Goal: Transaction & Acquisition: Obtain resource

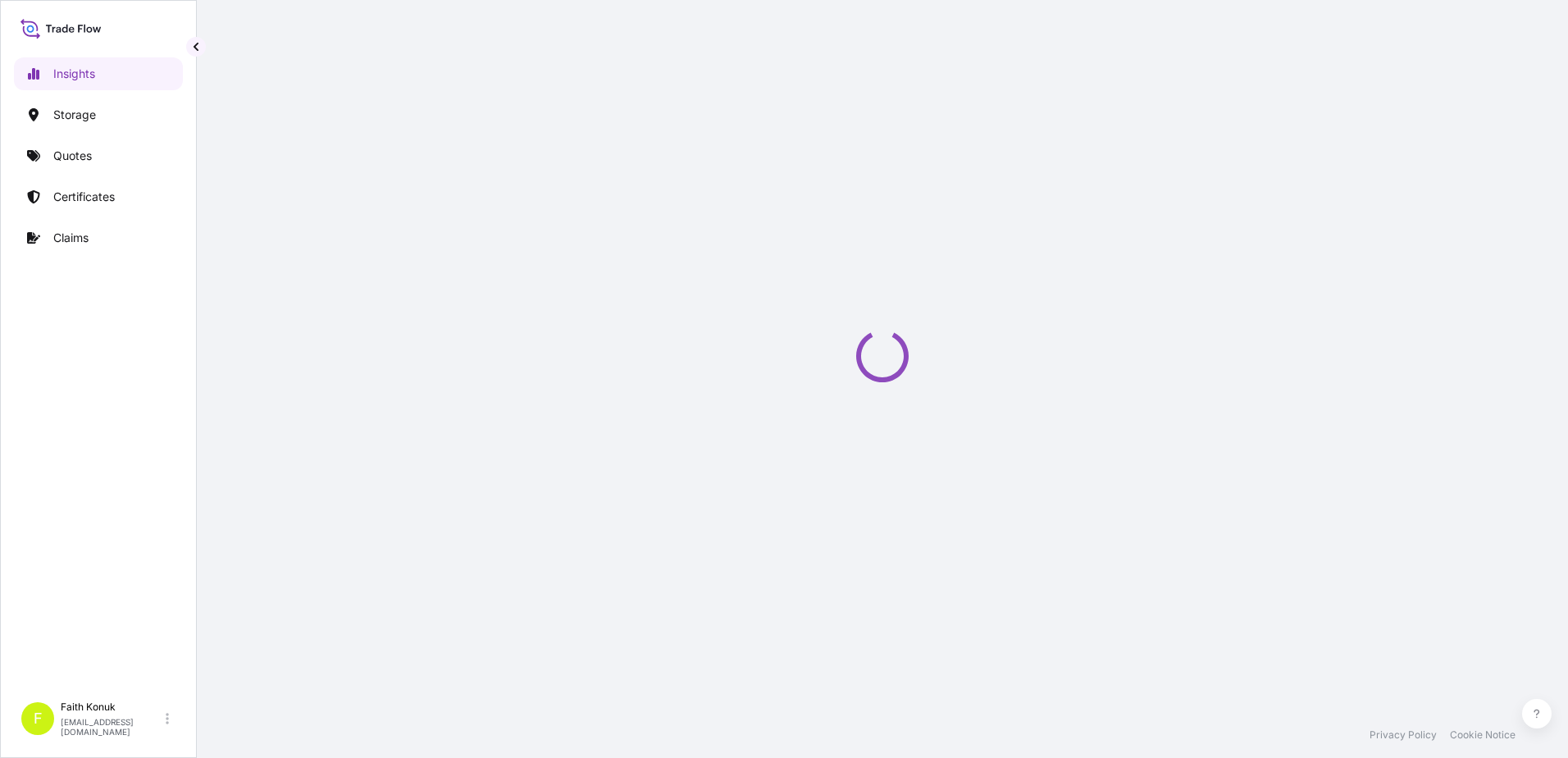
select select "2025"
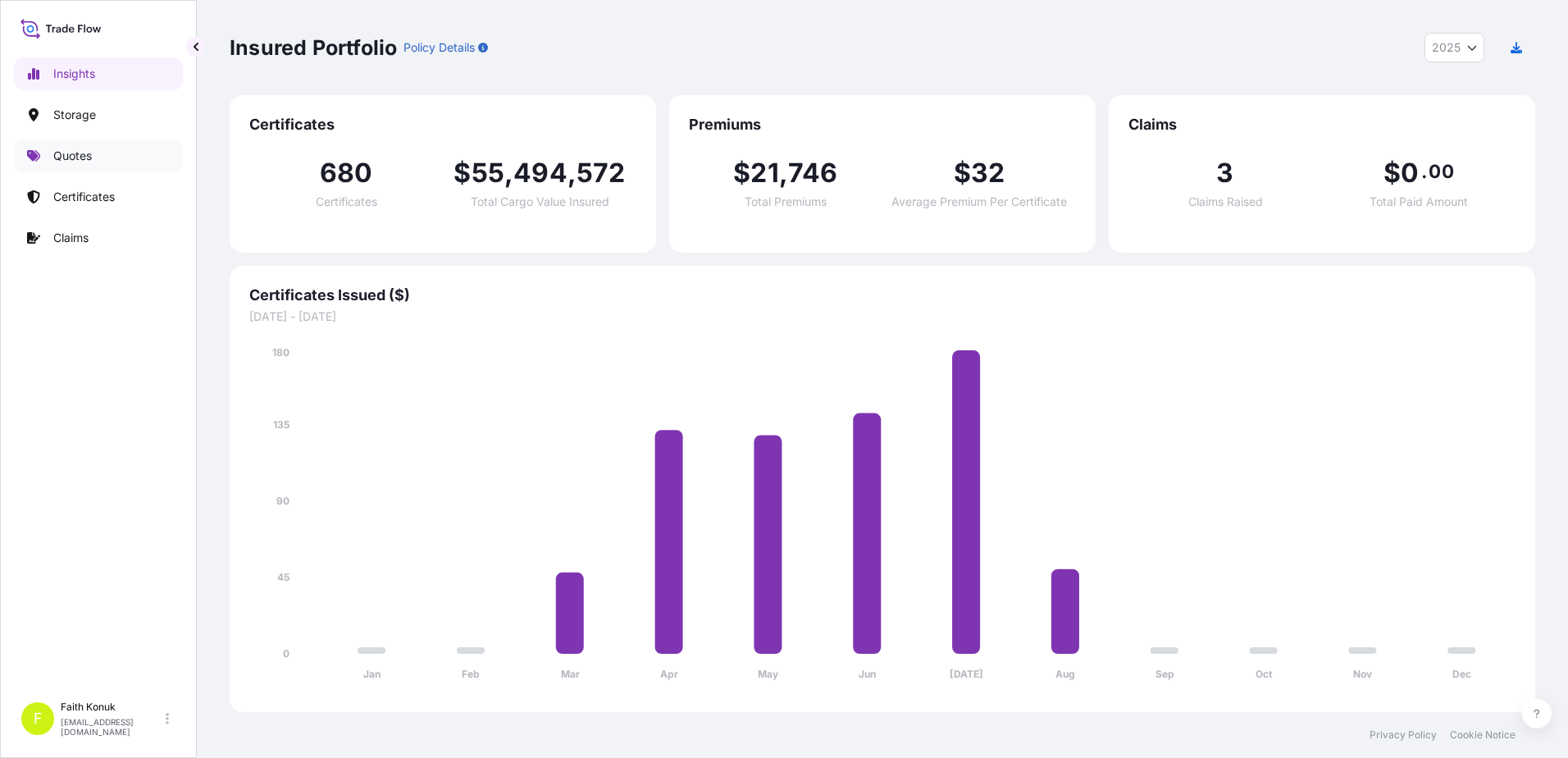
click at [67, 144] on link "Quotes" at bounding box center [99, 156] width 169 height 33
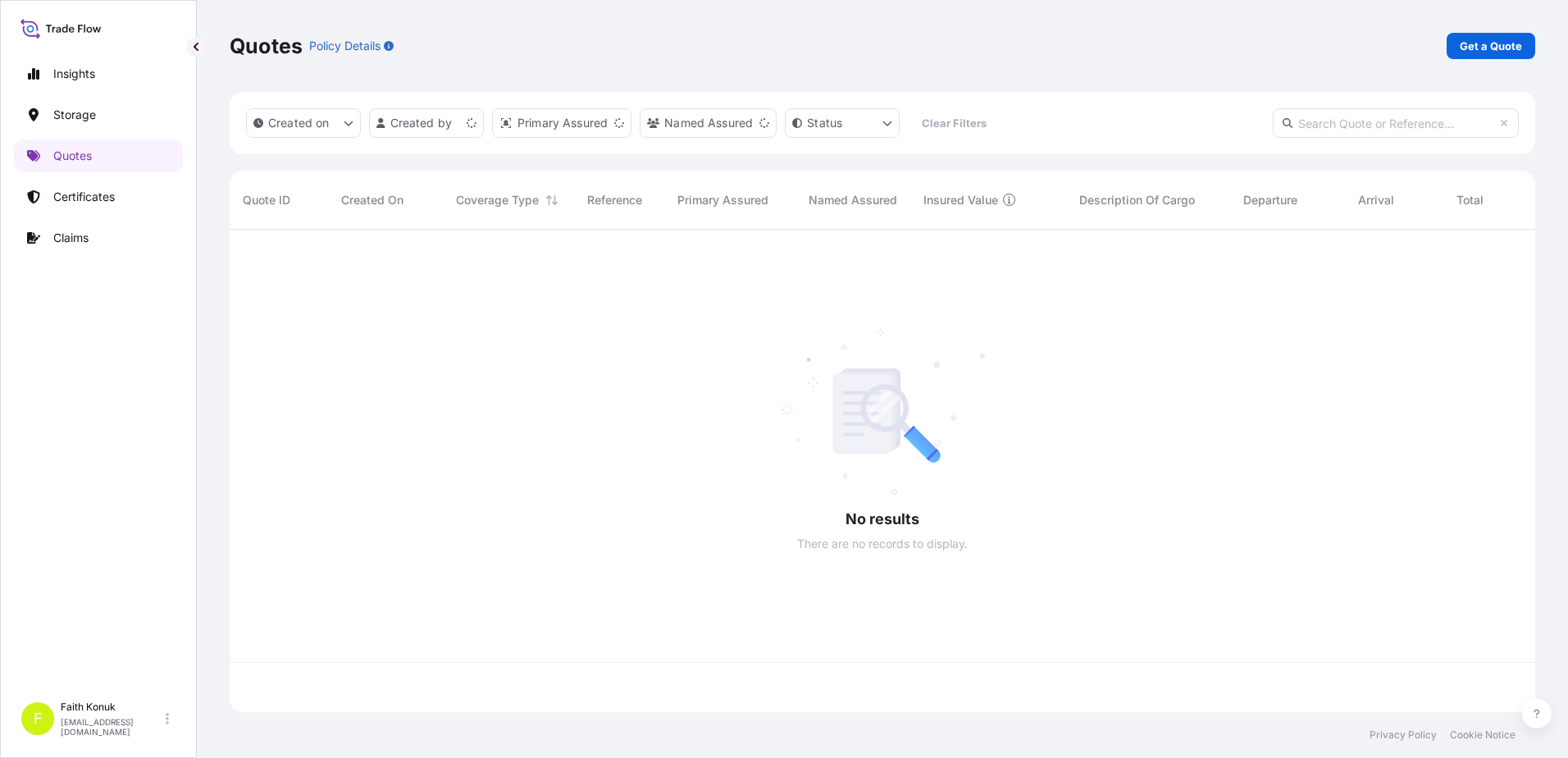
scroll to position [479, 1293]
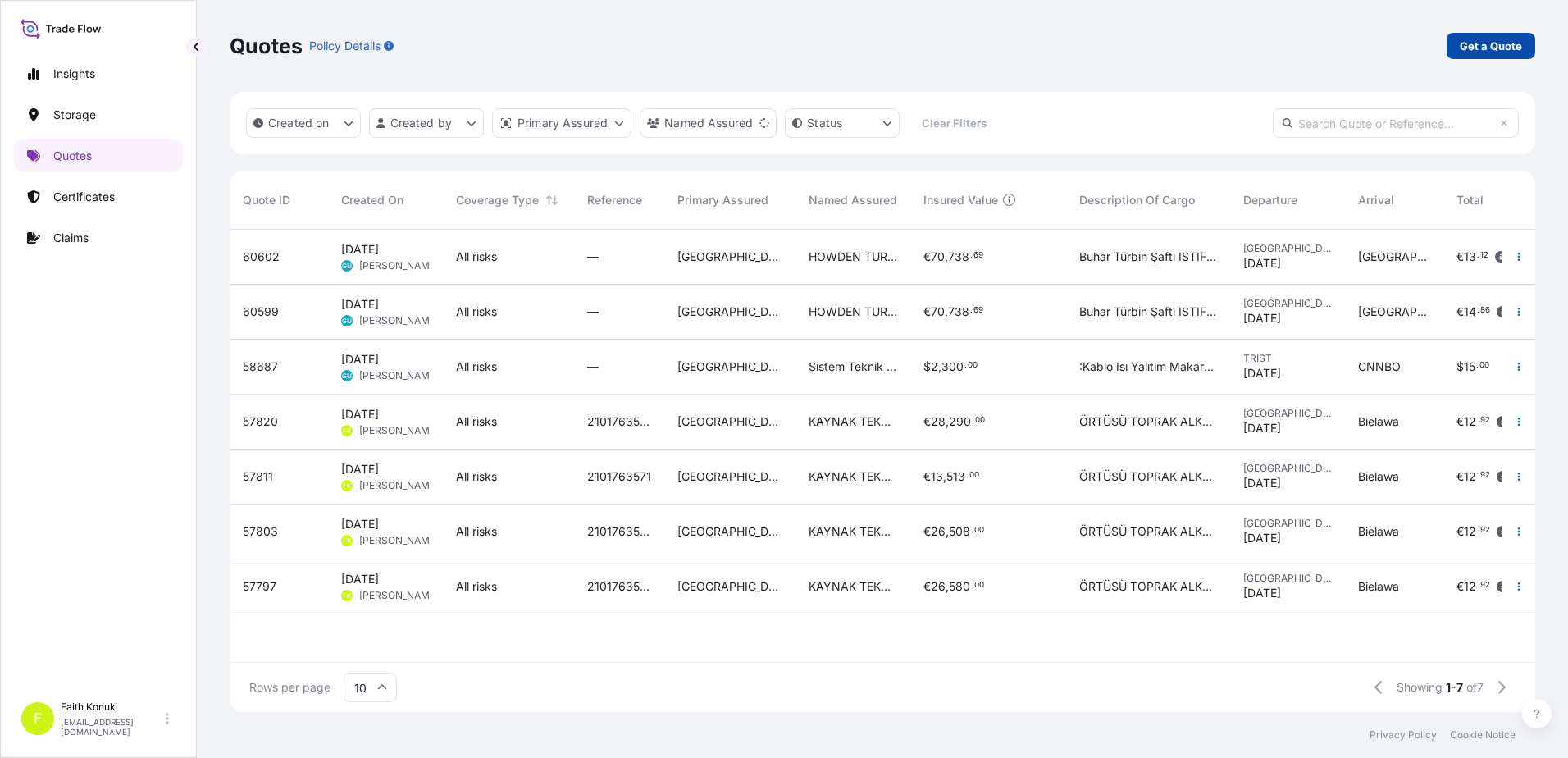
click at [1493, 47] on p "Get a Quote" at bounding box center [1490, 45] width 62 height 17
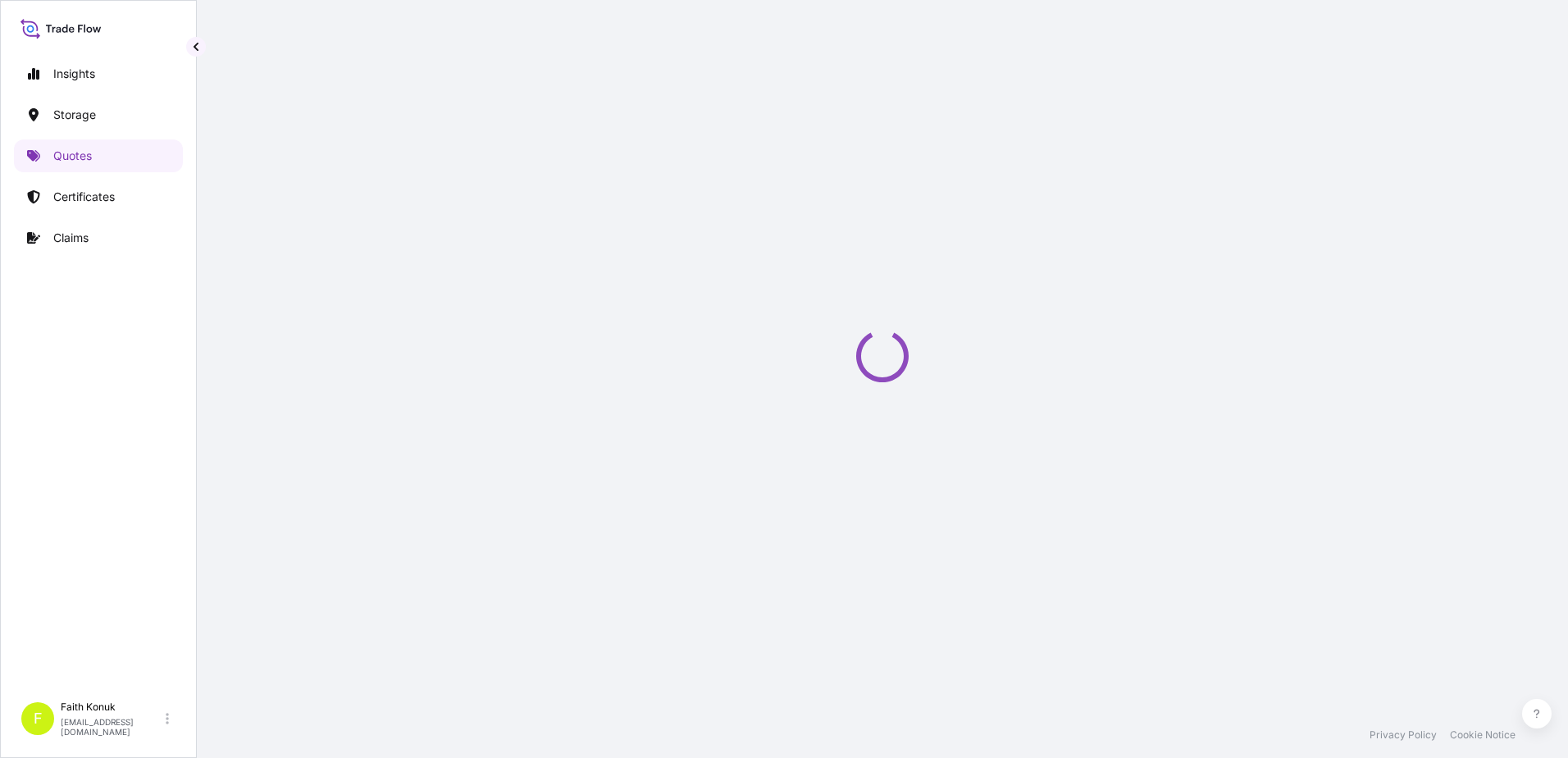
select select "Water"
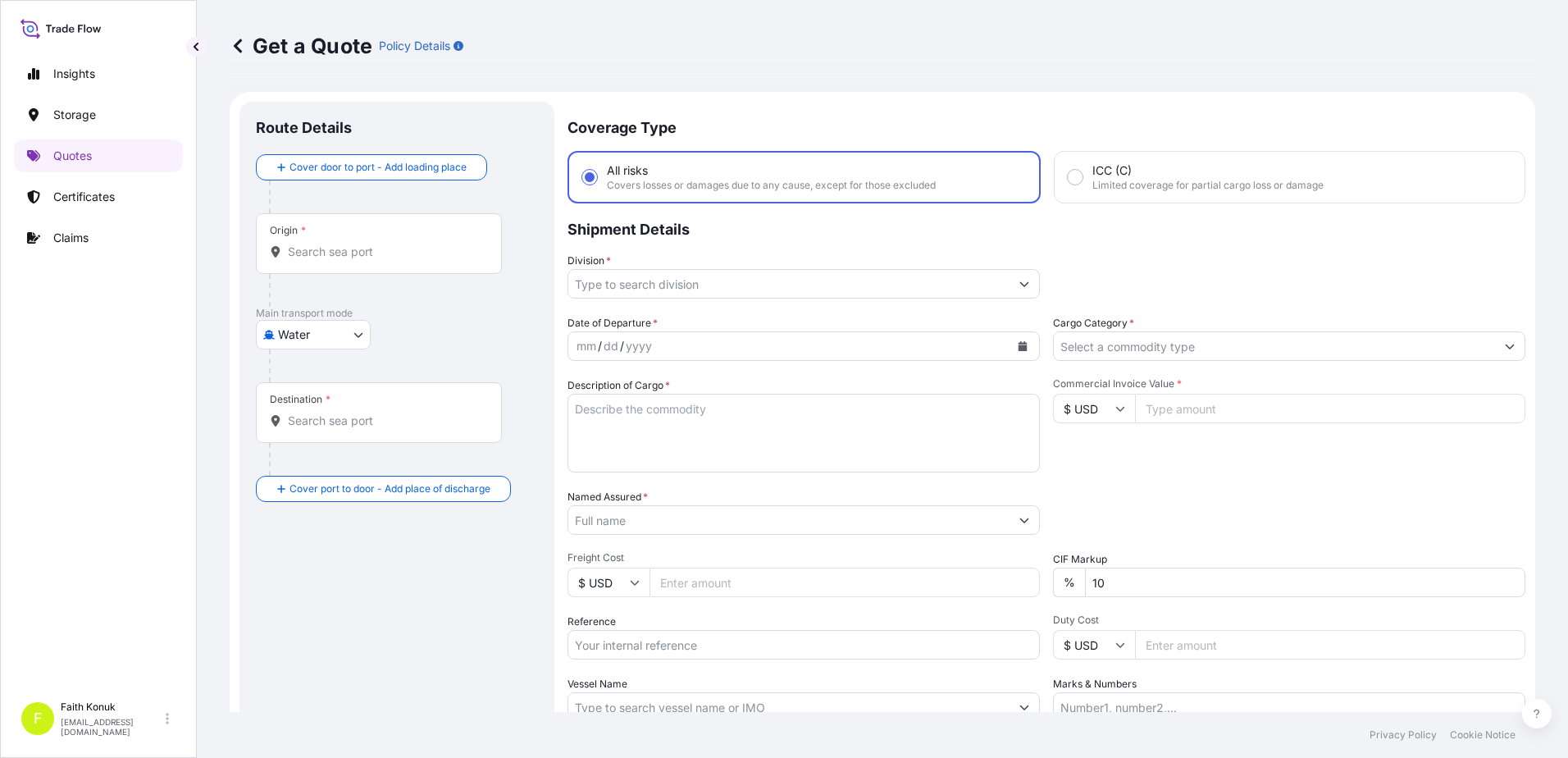
scroll to position [26, 0]
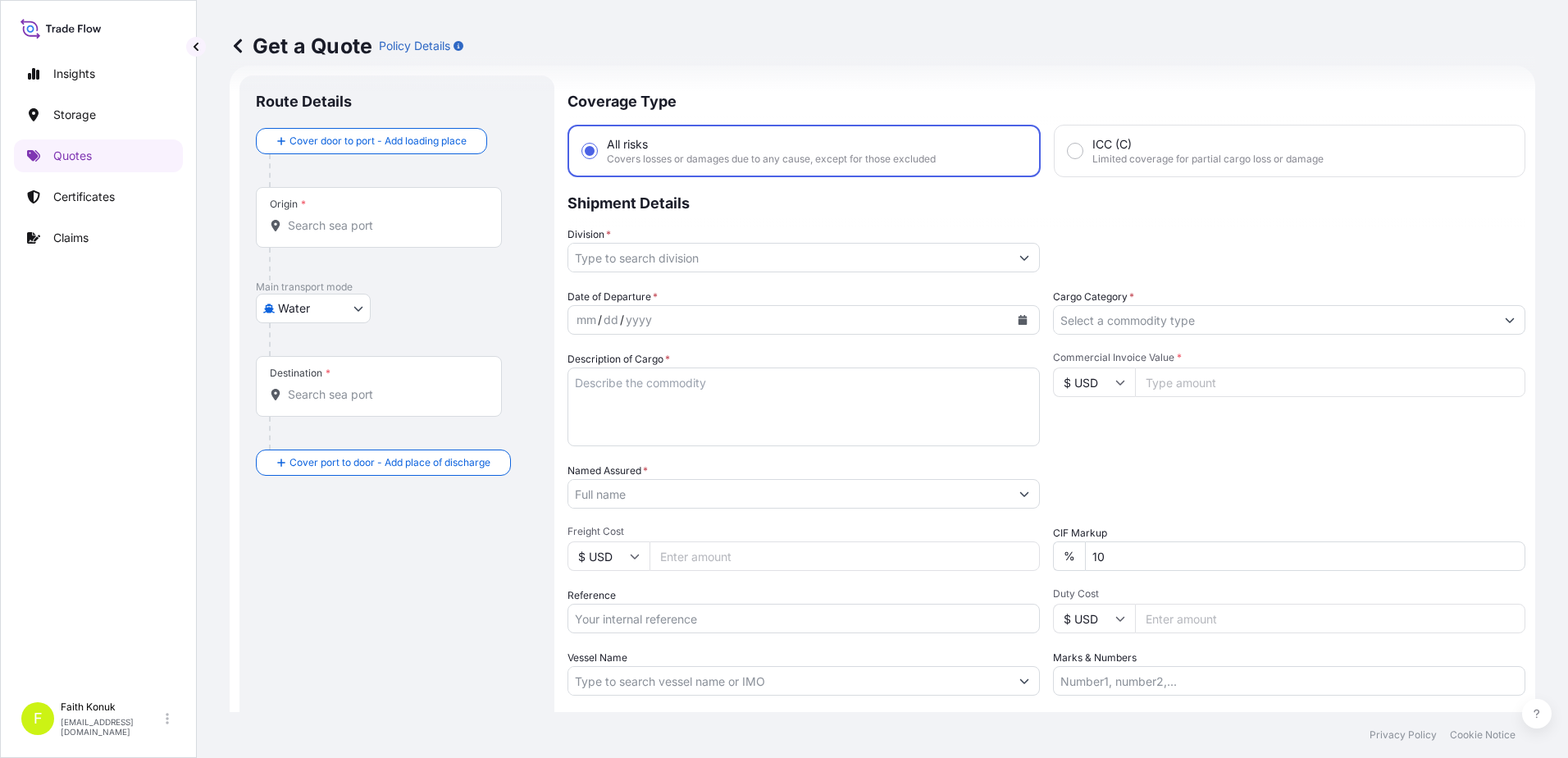
click at [344, 248] on div at bounding box center [385, 264] width 233 height 33
click at [348, 232] on input "Origin *" at bounding box center [385, 225] width 194 height 17
paste input "MANİSA"
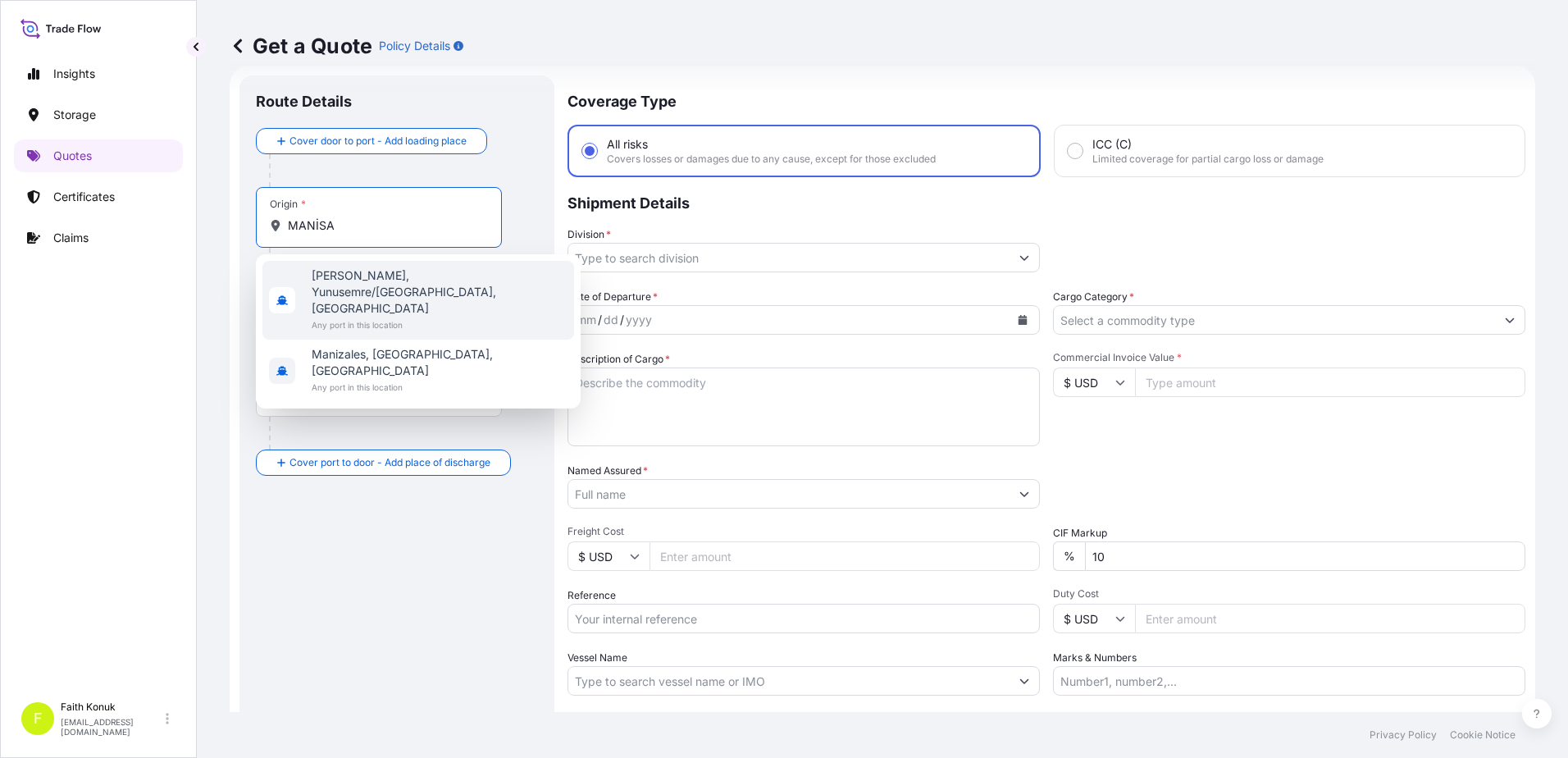
click at [455, 281] on span "[PERSON_NAME], Yunusemre/[GEOGRAPHIC_DATA], [GEOGRAPHIC_DATA]" at bounding box center [439, 291] width 256 height 49
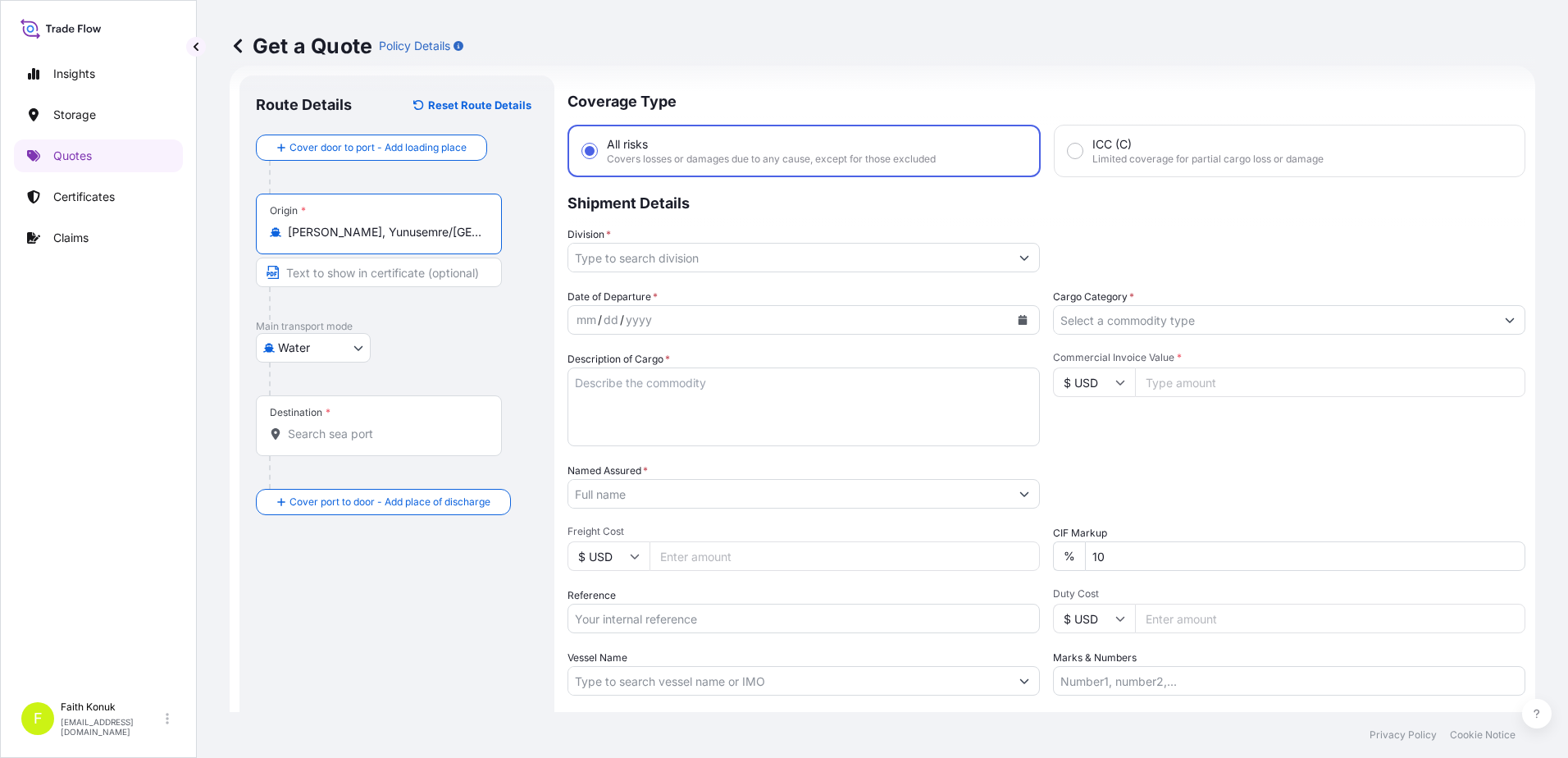
type input "[PERSON_NAME], Yunusemre/[GEOGRAPHIC_DATA], [GEOGRAPHIC_DATA]"
click at [469, 336] on div "Water Air Water Inland" at bounding box center [396, 348] width 282 height 30
click at [308, 353] on body "Insights Storage Quotes Certificates Claims F [PERSON_NAME] [EMAIL_ADDRESS][DOM…" at bounding box center [784, 379] width 1568 height 758
click at [301, 452] on span "Inland" at bounding box center [304, 449] width 33 height 17
select select "Inland"
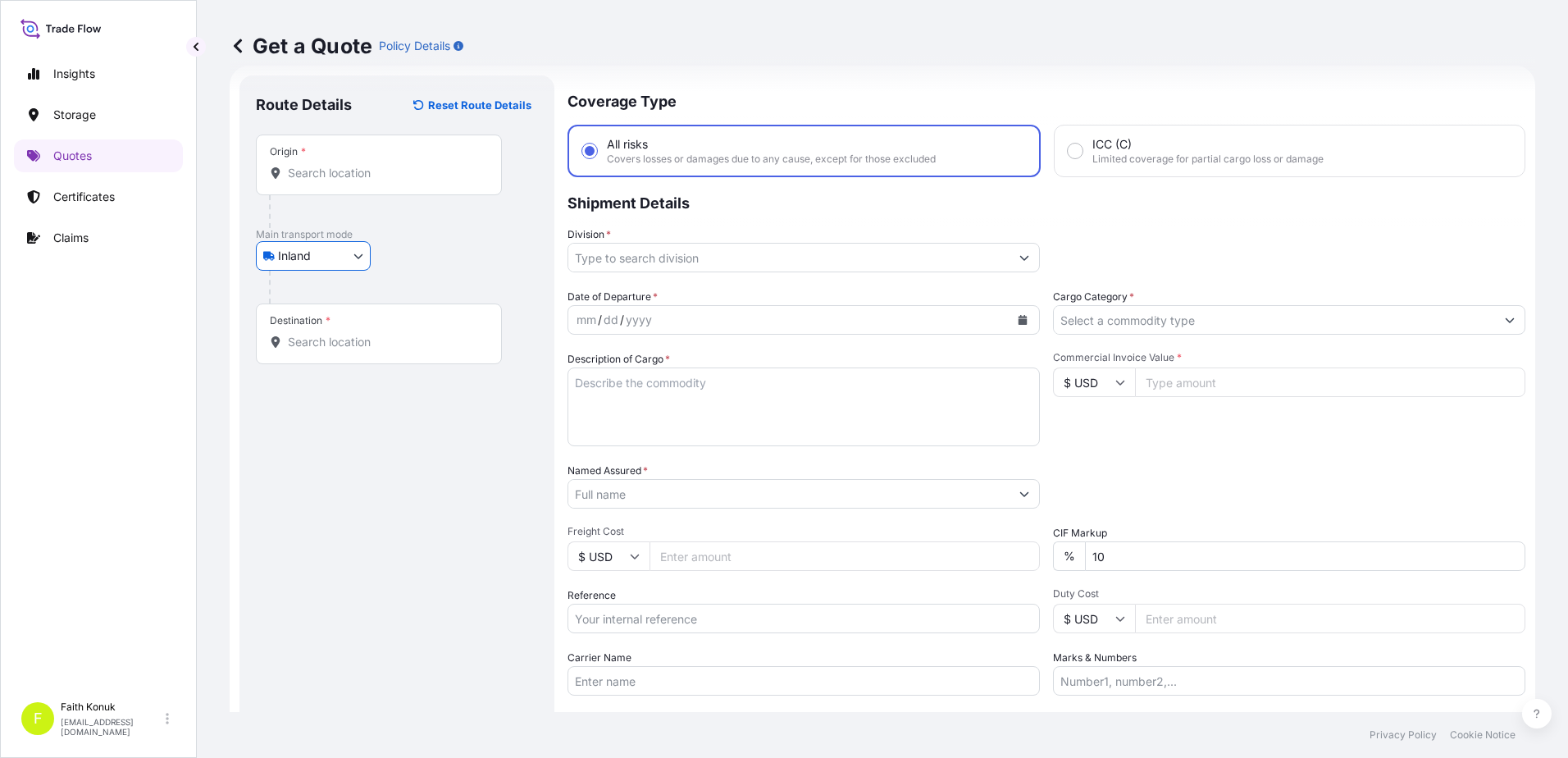
click at [413, 254] on div "Inland Air Water Inland" at bounding box center [396, 256] width 282 height 30
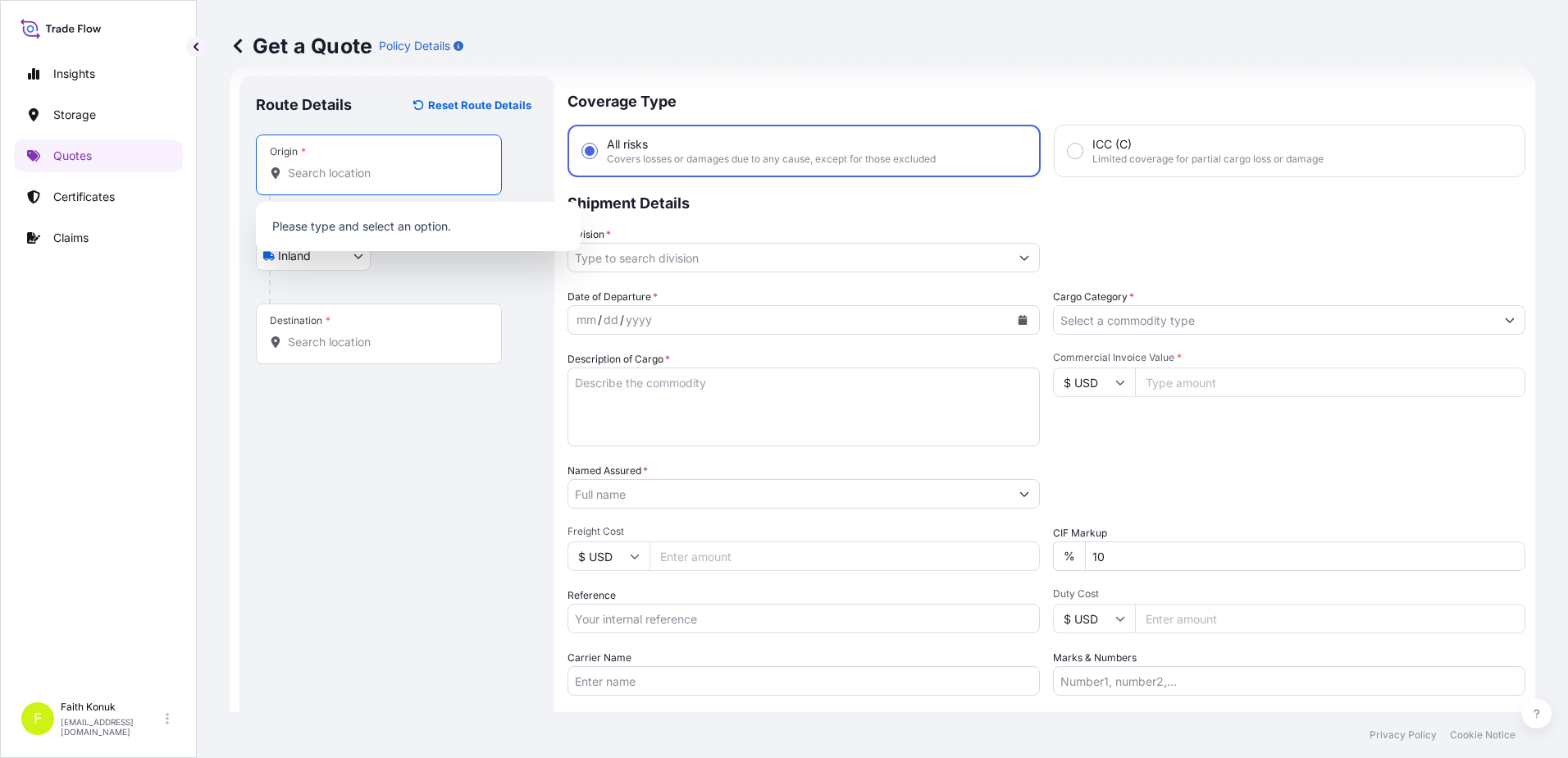
click at [324, 166] on input "Origin *" at bounding box center [385, 173] width 194 height 17
paste input "MANİSA"
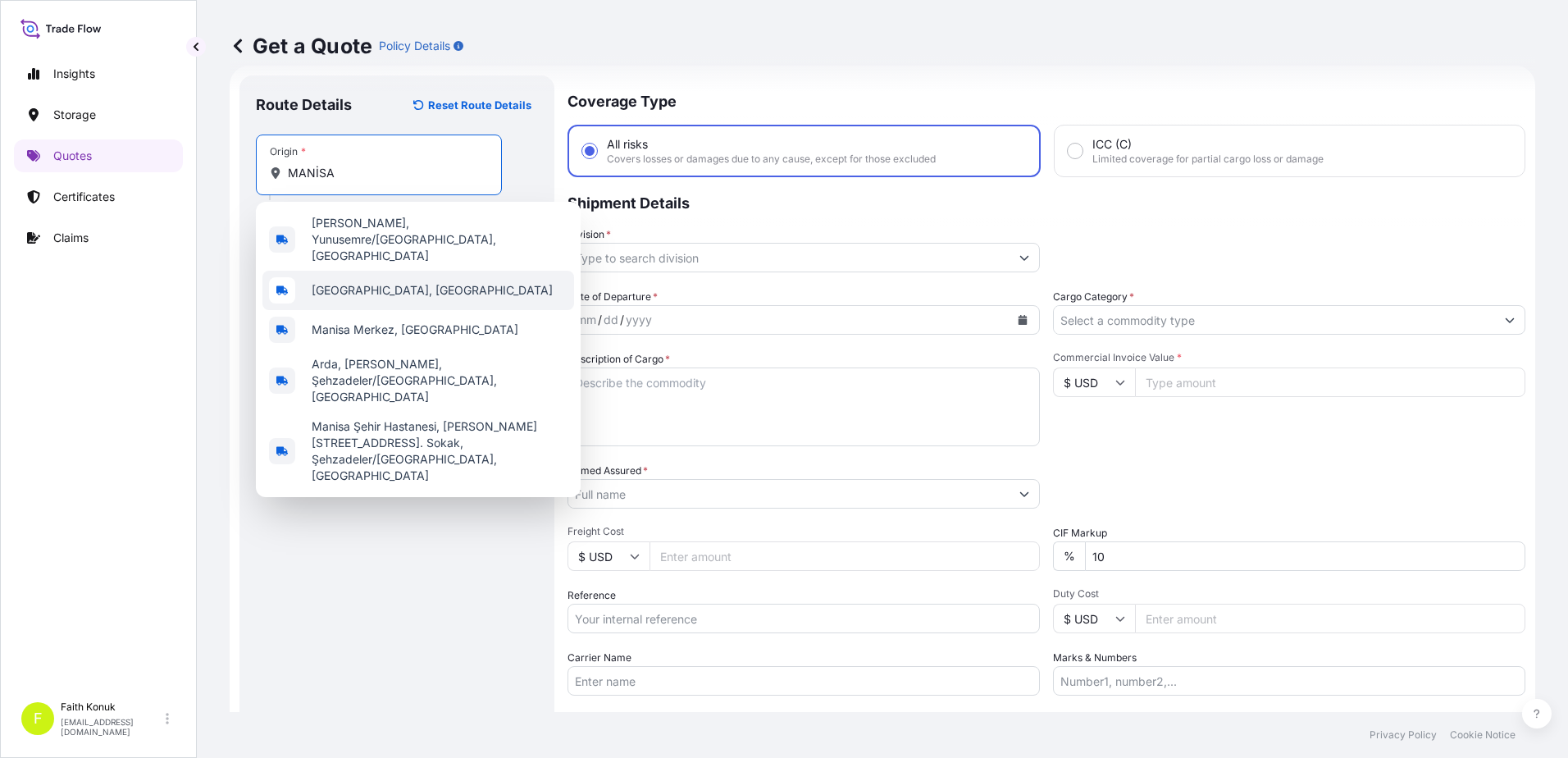
click at [363, 282] on span "[GEOGRAPHIC_DATA], [GEOGRAPHIC_DATA]" at bounding box center [432, 290] width 241 height 17
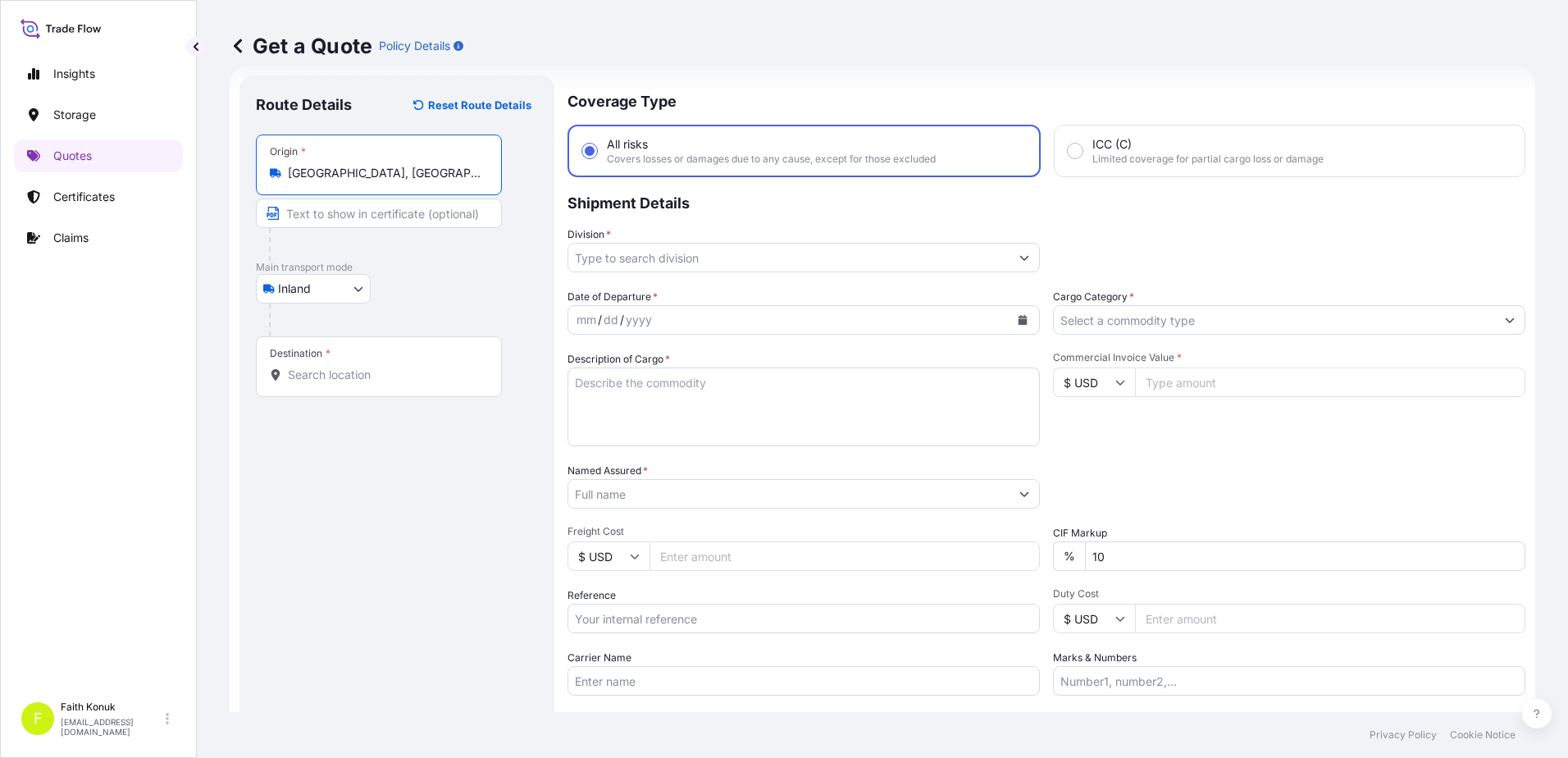
type input "[GEOGRAPHIC_DATA], [GEOGRAPHIC_DATA]"
click at [458, 283] on div "Inland Air Water Inland" at bounding box center [396, 289] width 282 height 30
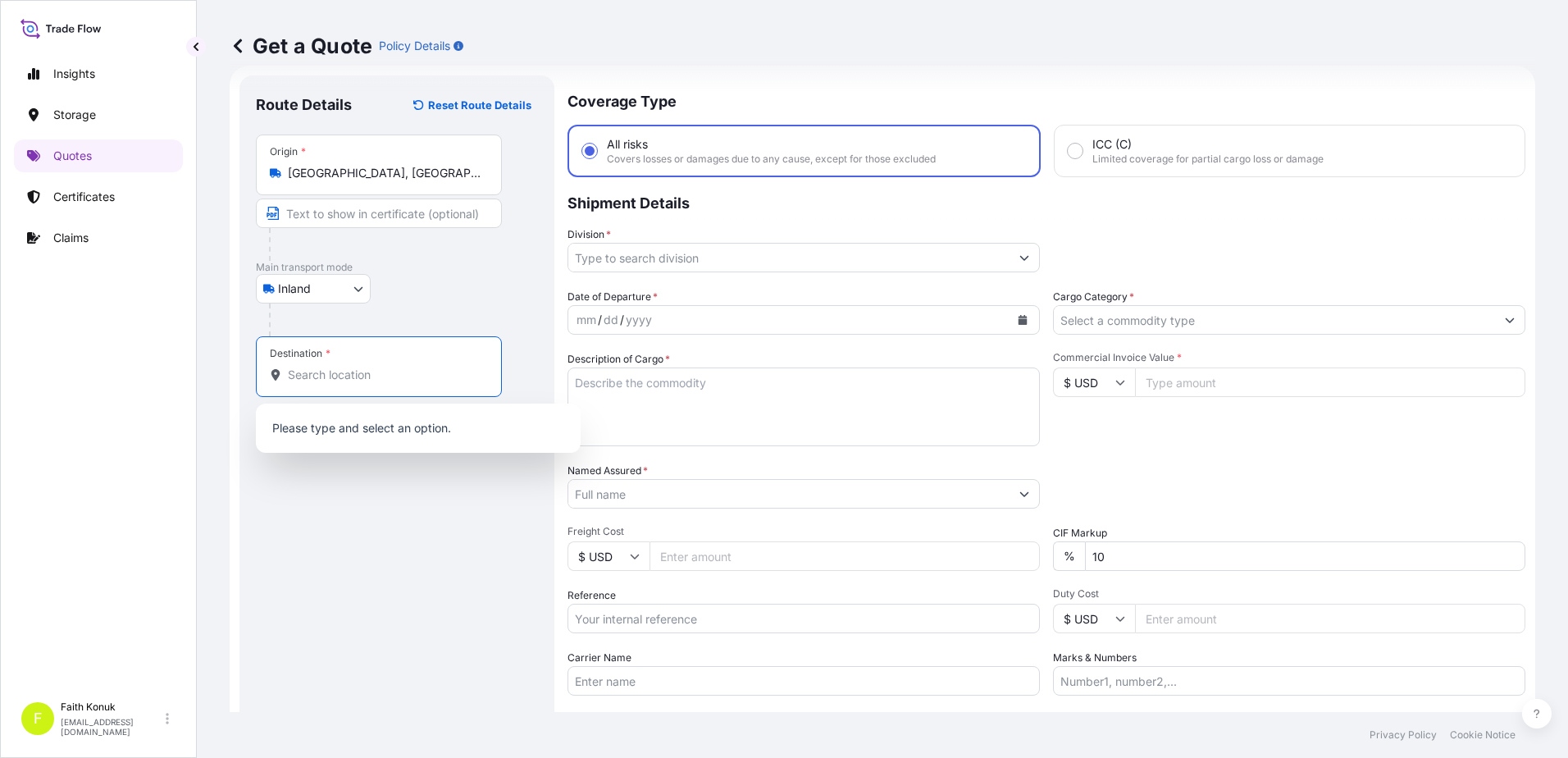
click at [368, 376] on input "Destination *" at bounding box center [385, 374] width 194 height 17
paste input "Nabeghlav"
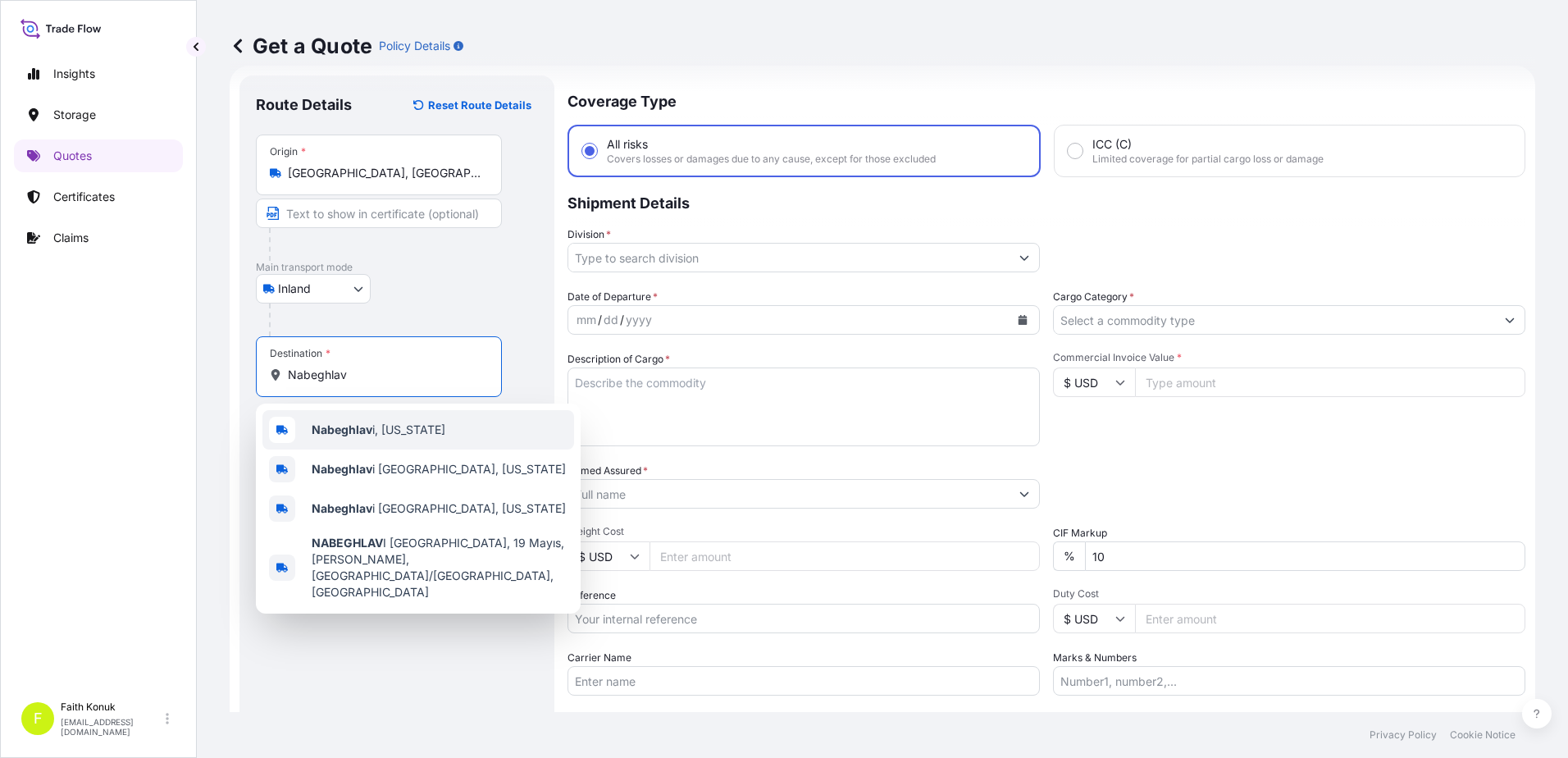
click at [382, 438] on div "Nabeghlav i, [US_STATE]" at bounding box center [418, 429] width 312 height 39
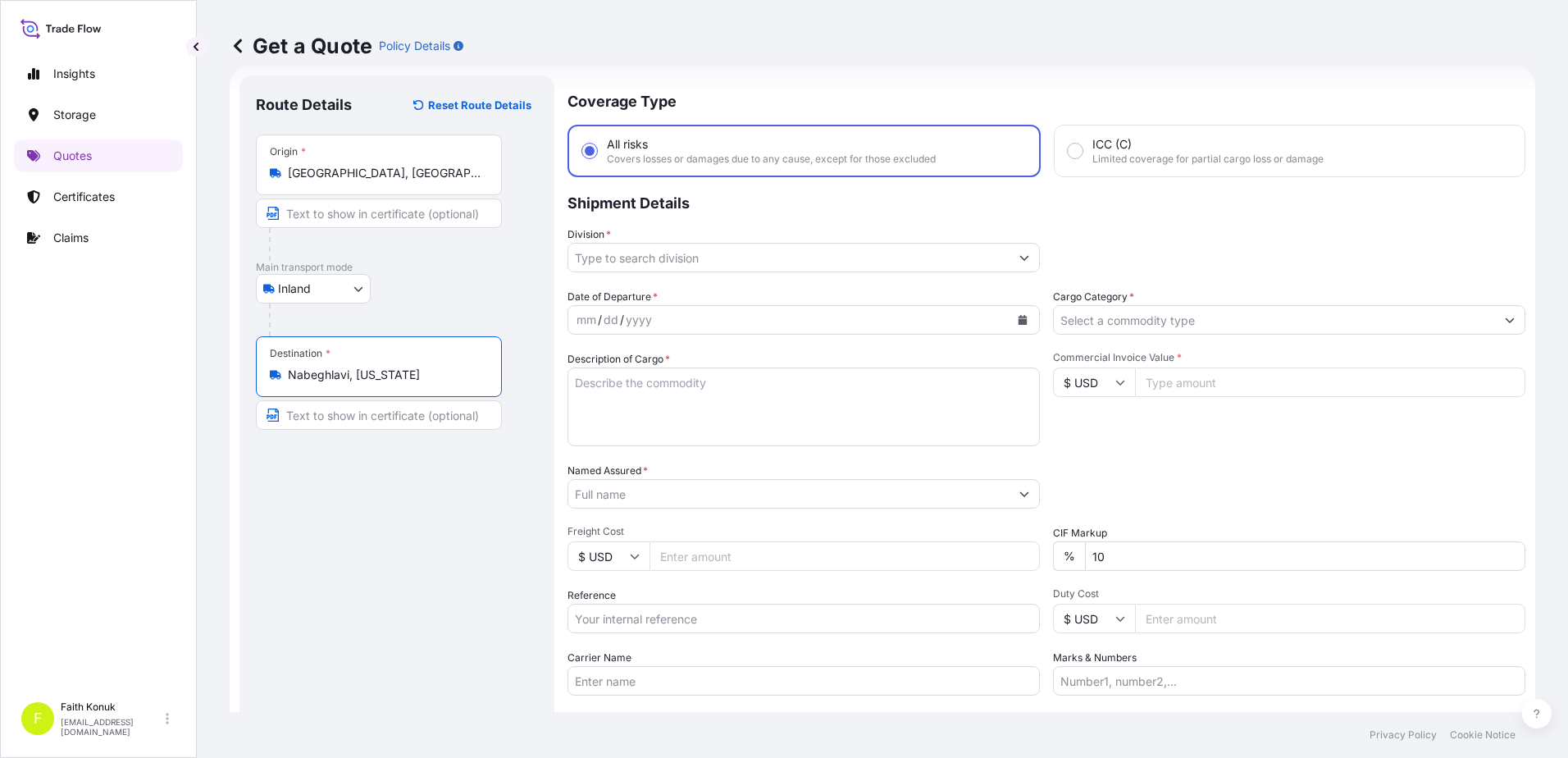
type input "Nabeghlavi, [US_STATE]"
click at [421, 289] on div "Inland Air Water Inland" at bounding box center [396, 289] width 282 height 30
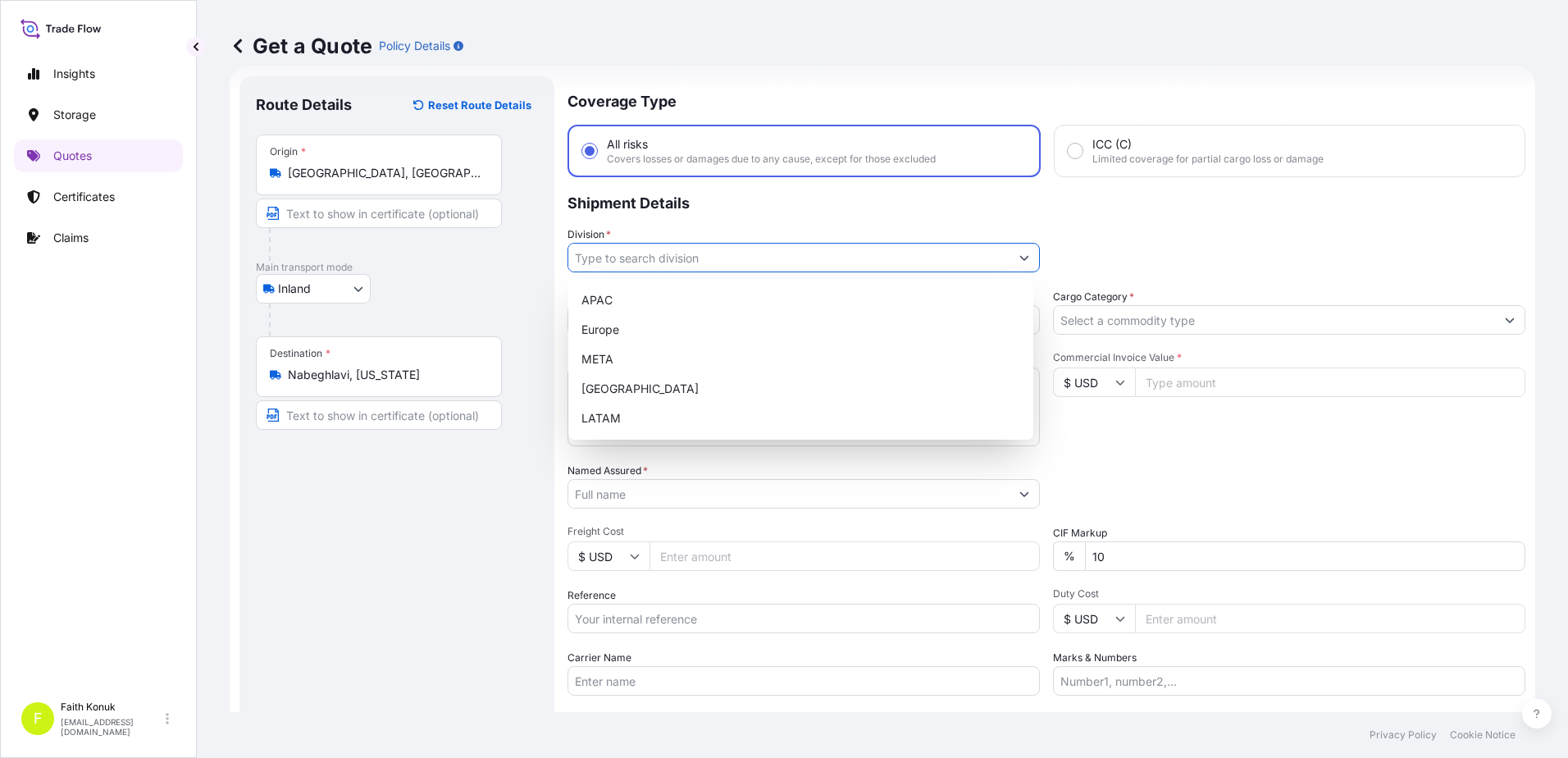
click at [636, 253] on input "Division *" at bounding box center [789, 257] width 442 height 30
click at [624, 360] on div "META" at bounding box center [801, 359] width 452 height 30
type input "META"
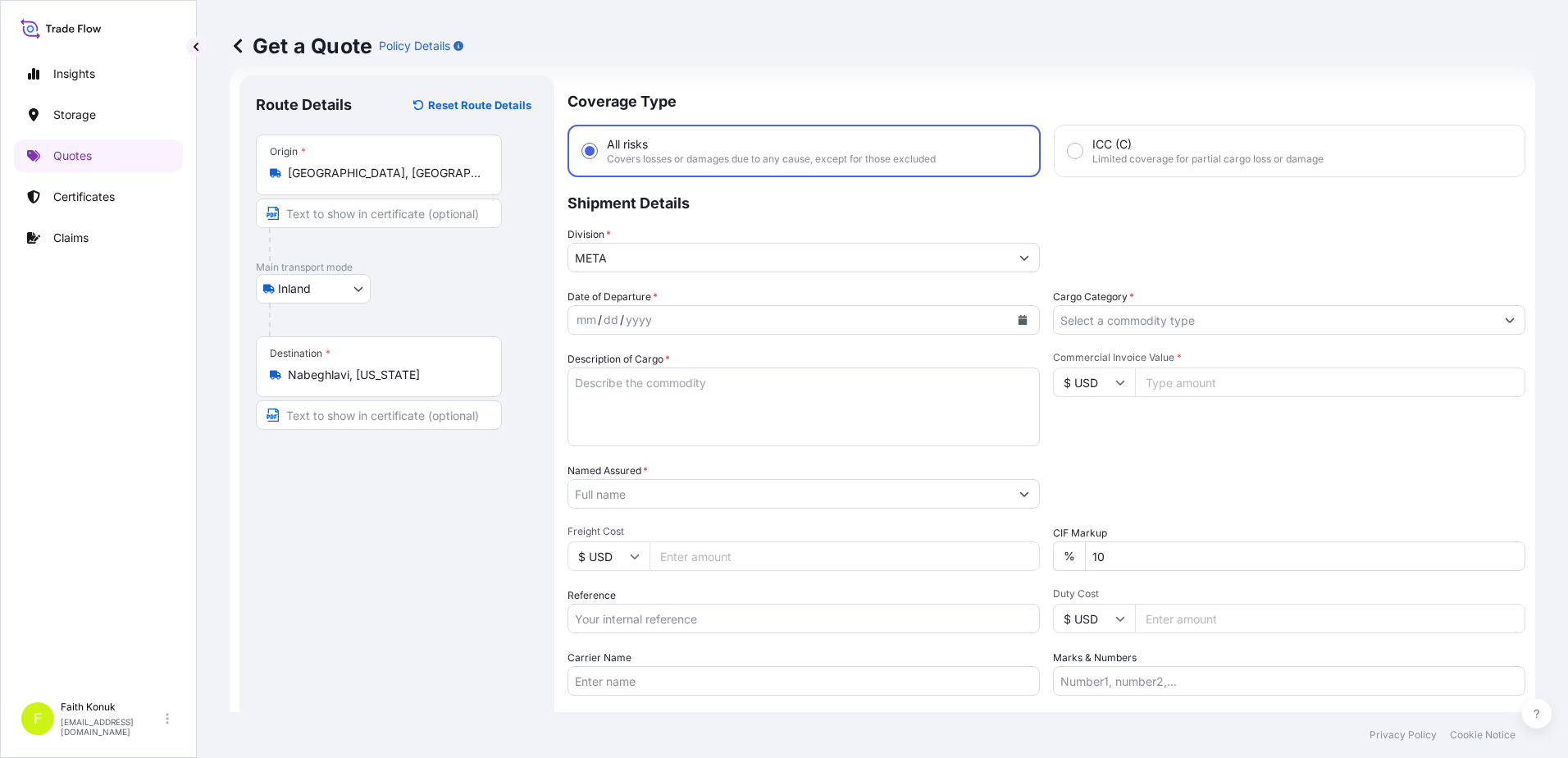
click at [698, 224] on p "Shipment Details" at bounding box center [1047, 201] width 958 height 49
click at [669, 266] on input "META" at bounding box center [789, 257] width 442 height 30
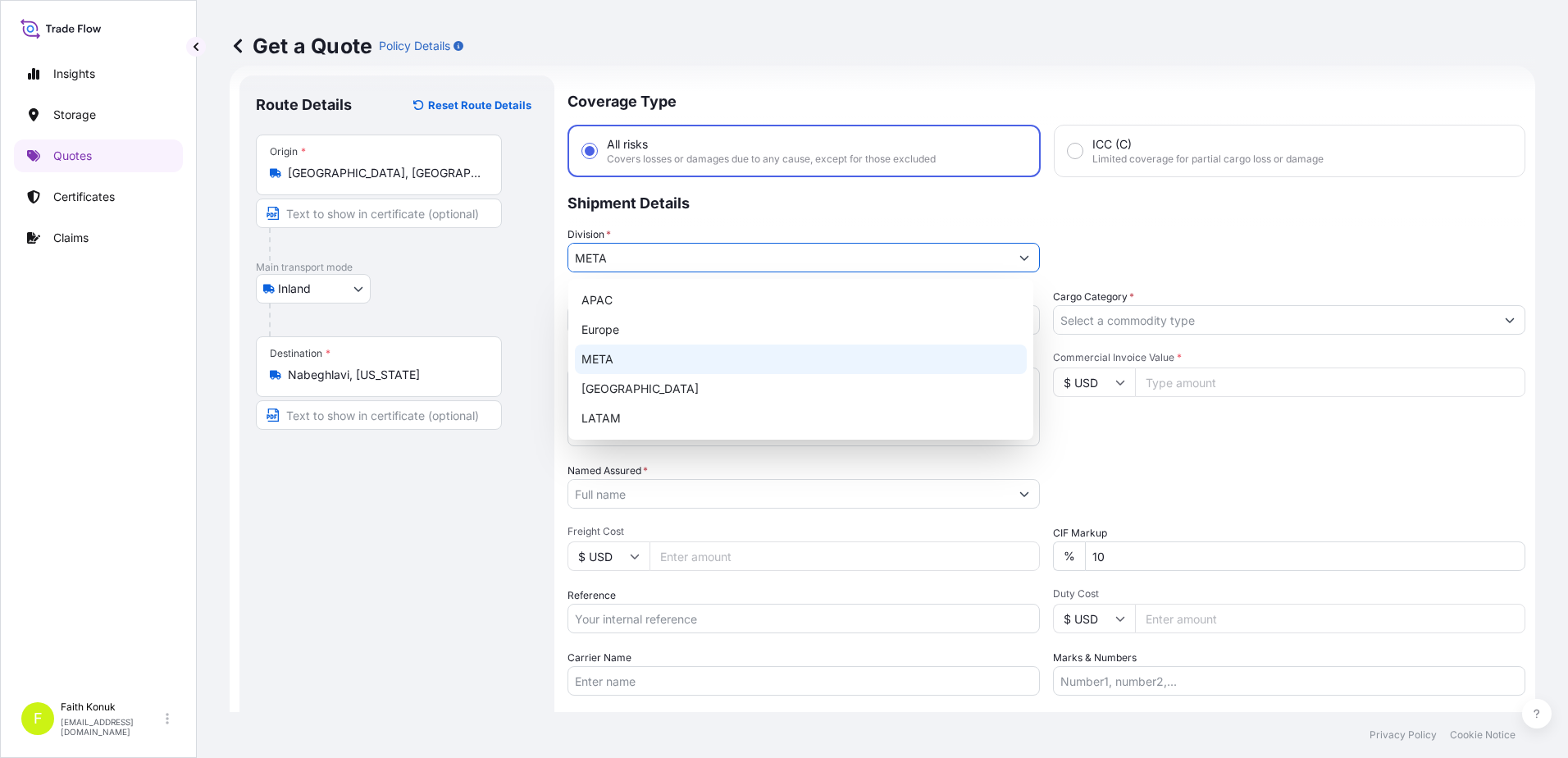
click at [610, 354] on div "META" at bounding box center [801, 359] width 452 height 30
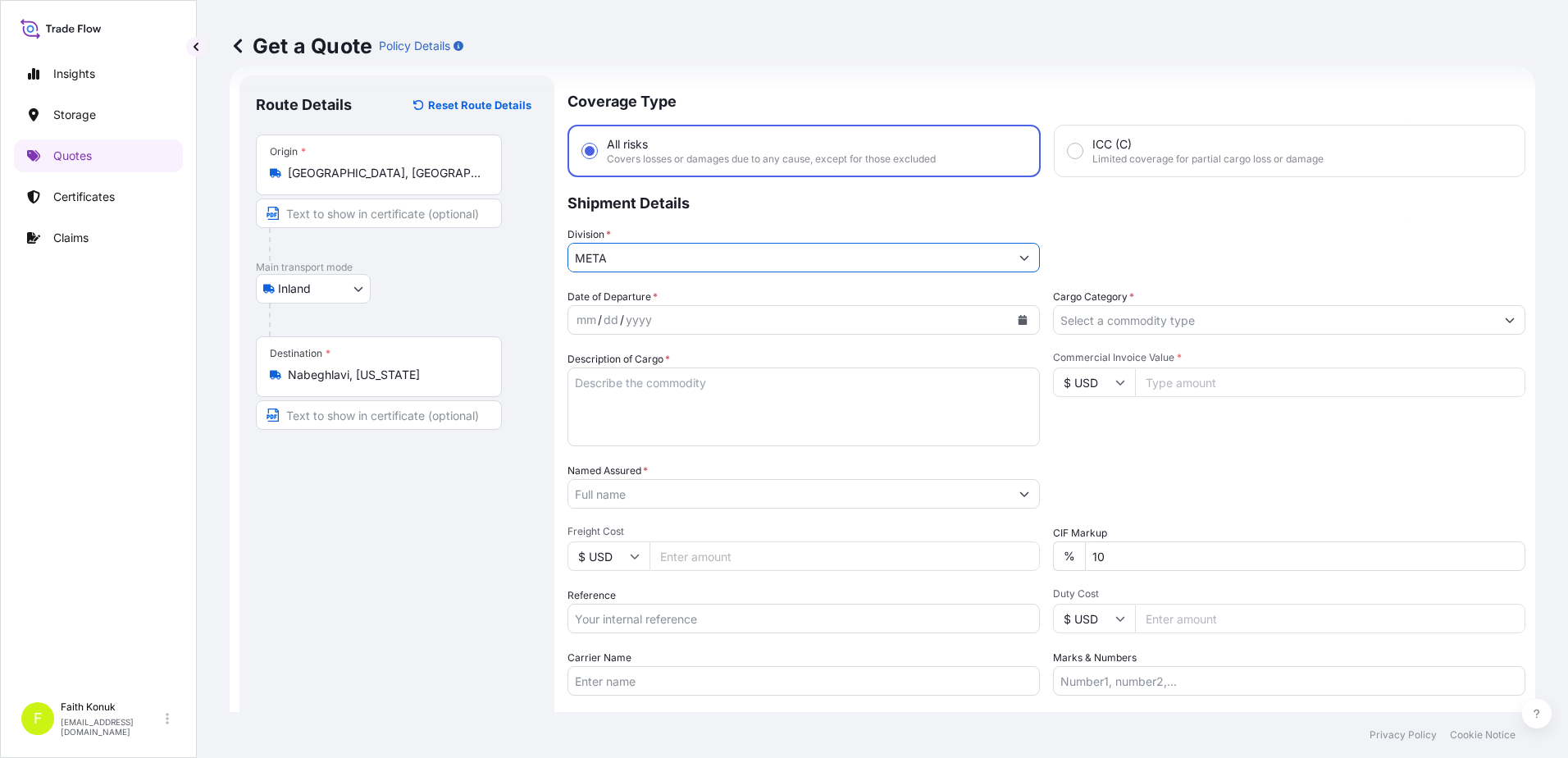
click at [655, 230] on div "Division * META" at bounding box center [804, 249] width 472 height 46
click at [1010, 322] on button "Calendar" at bounding box center [1023, 320] width 26 height 26
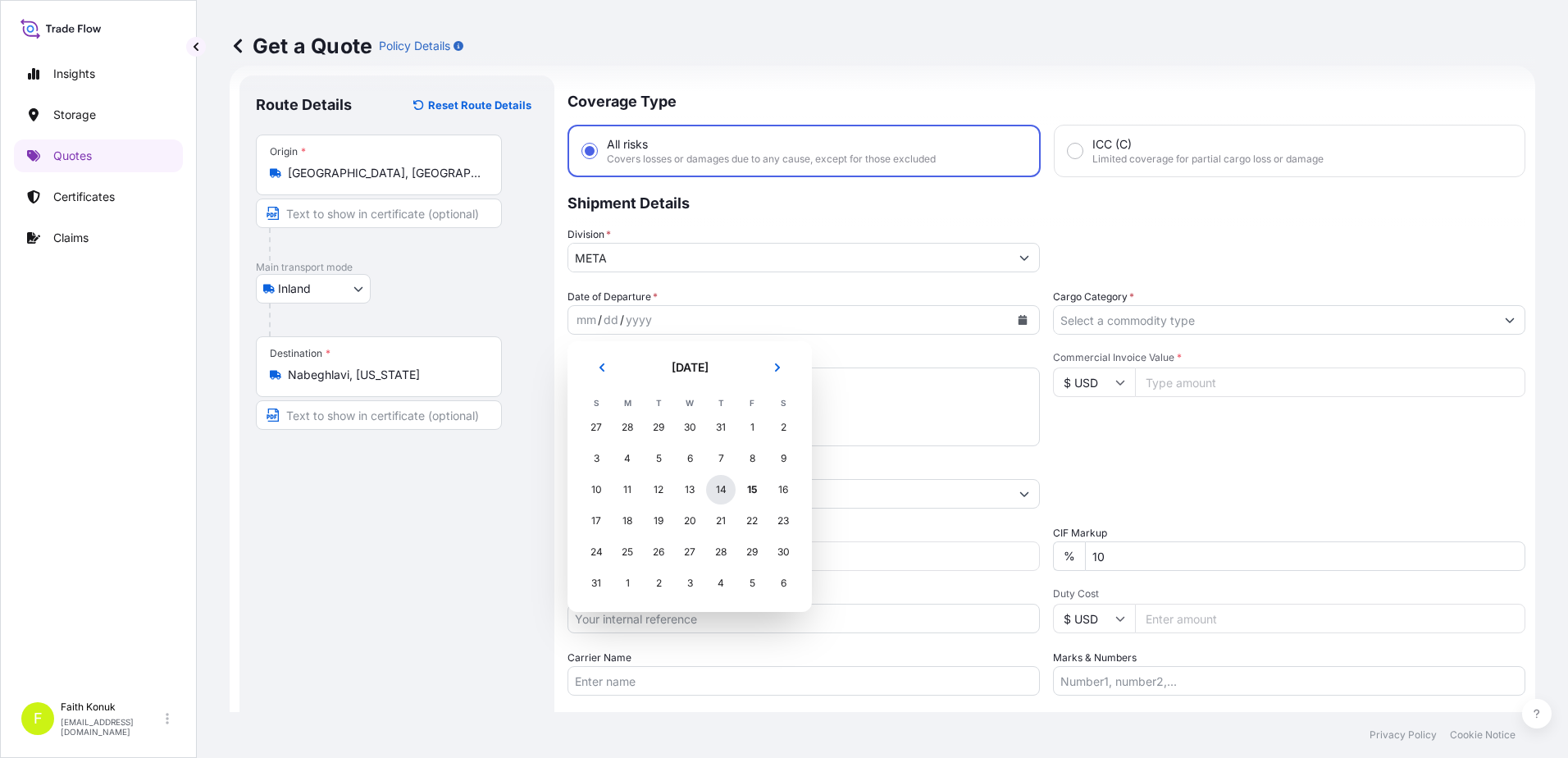
click at [723, 494] on div "14" at bounding box center [721, 489] width 30 height 30
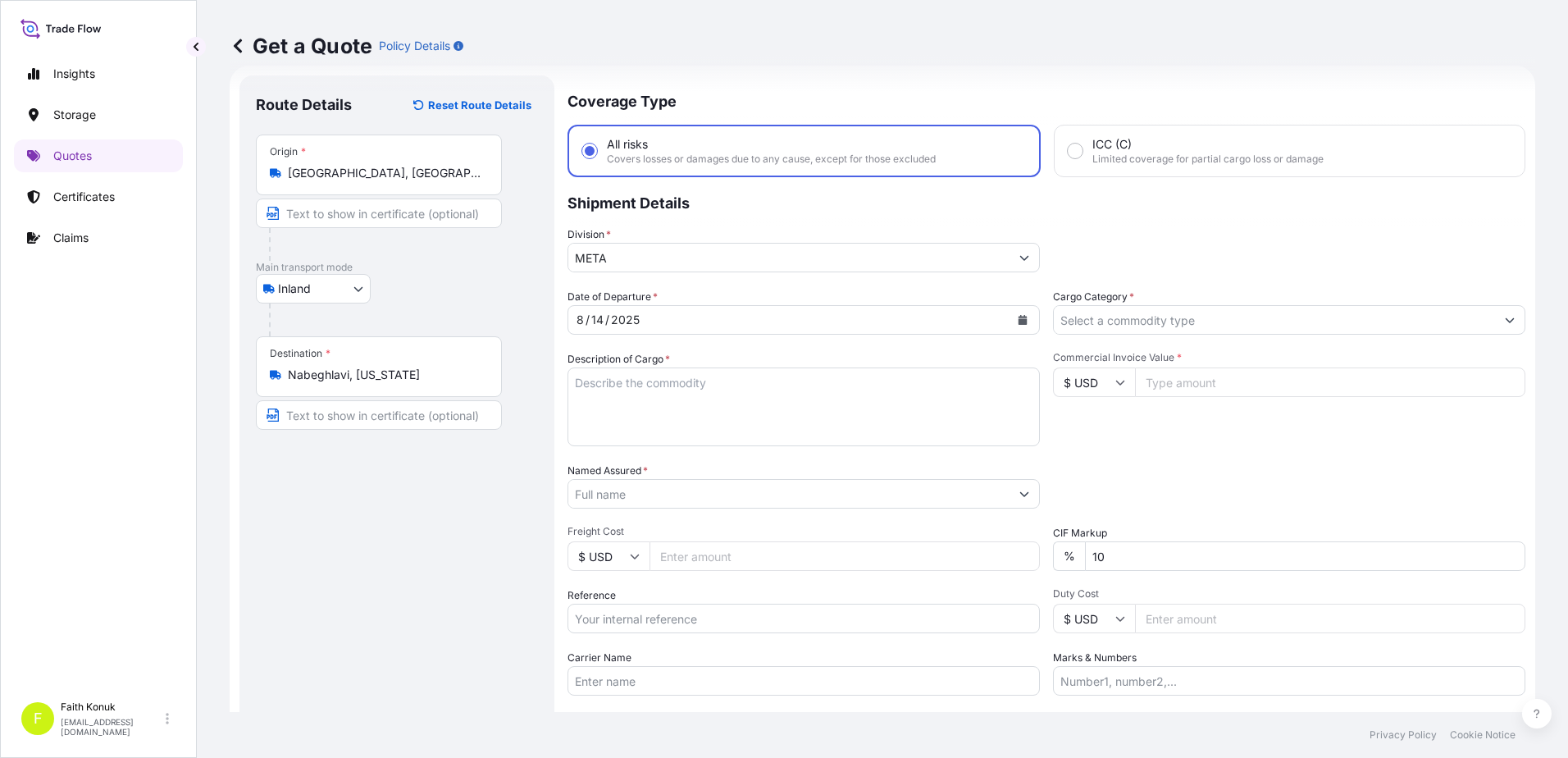
click at [739, 349] on div "Date of Departure * [DATE] Cargo Category * Description of Cargo * Commercial I…" at bounding box center [1047, 492] width 958 height 406
click at [1063, 263] on div "Division * META" at bounding box center [1047, 249] width 958 height 46
click at [678, 385] on textarea "Description of Cargo *" at bounding box center [804, 406] width 472 height 79
paste textarea "CAPS ALUMINIUM EMPTY BEVERAGE CANS 18 KAP - 2.396,93 KG"
click at [609, 405] on textarea "CAPS ALUMINIUM EMPTY BEVERAGE CANS 18 KAP - 2.396,93 KG" at bounding box center [804, 406] width 472 height 79
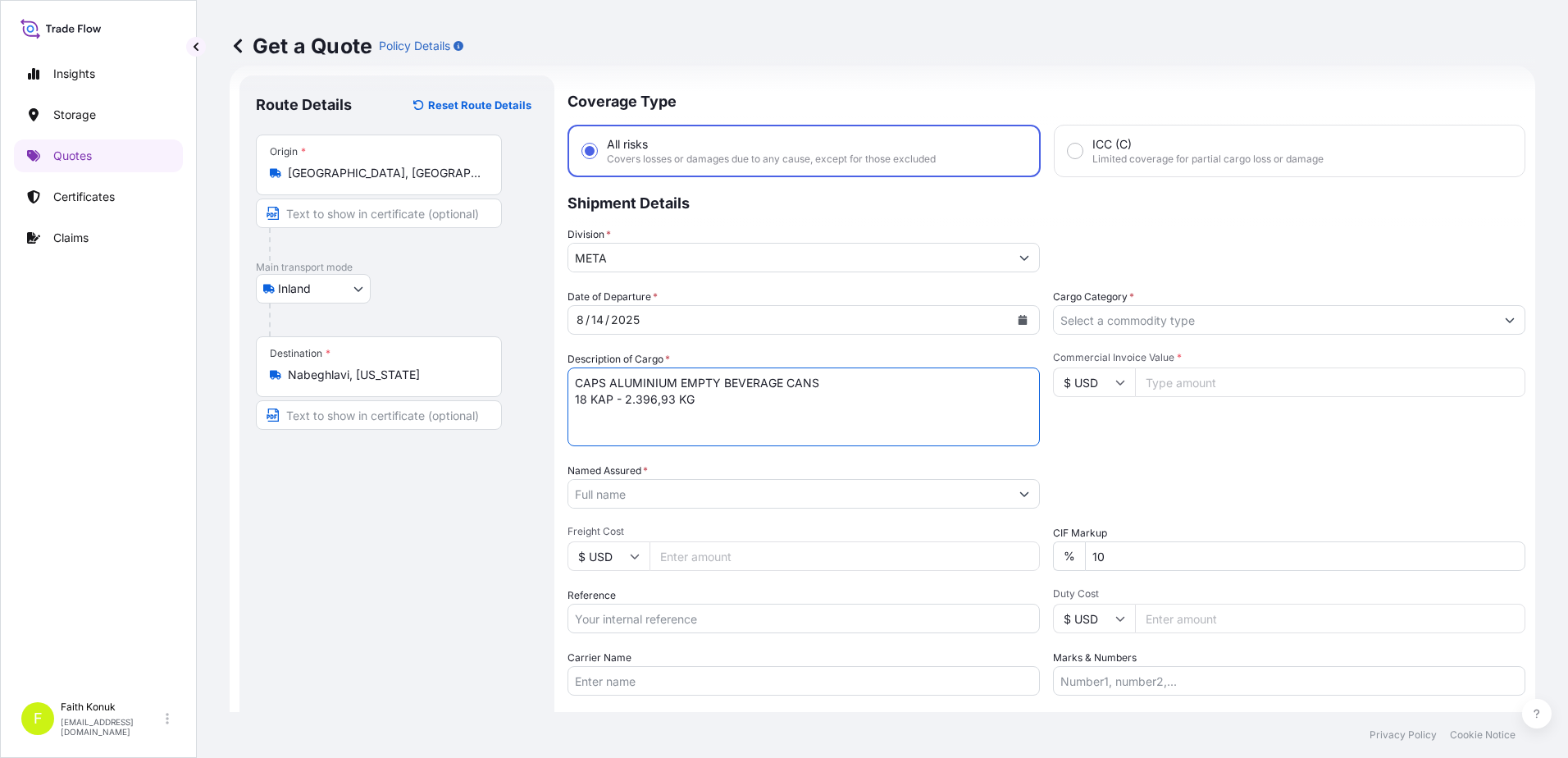
click at [621, 420] on textarea "CAPS ALUMINIUM EMPTY BEVERAGE CANS 18 KAP - 2.396,93 KG" at bounding box center [804, 406] width 472 height 79
paste textarea "53 EK 793 / 53 EK 794"
type textarea "CAPS ALUMINIUM EMPTY BEVERAGE CANS 18 KAP - 2.396,93 KG 53 EK 793 / 53 EK 794"
click at [620, 488] on input "Named Assured *" at bounding box center [789, 494] width 442 height 30
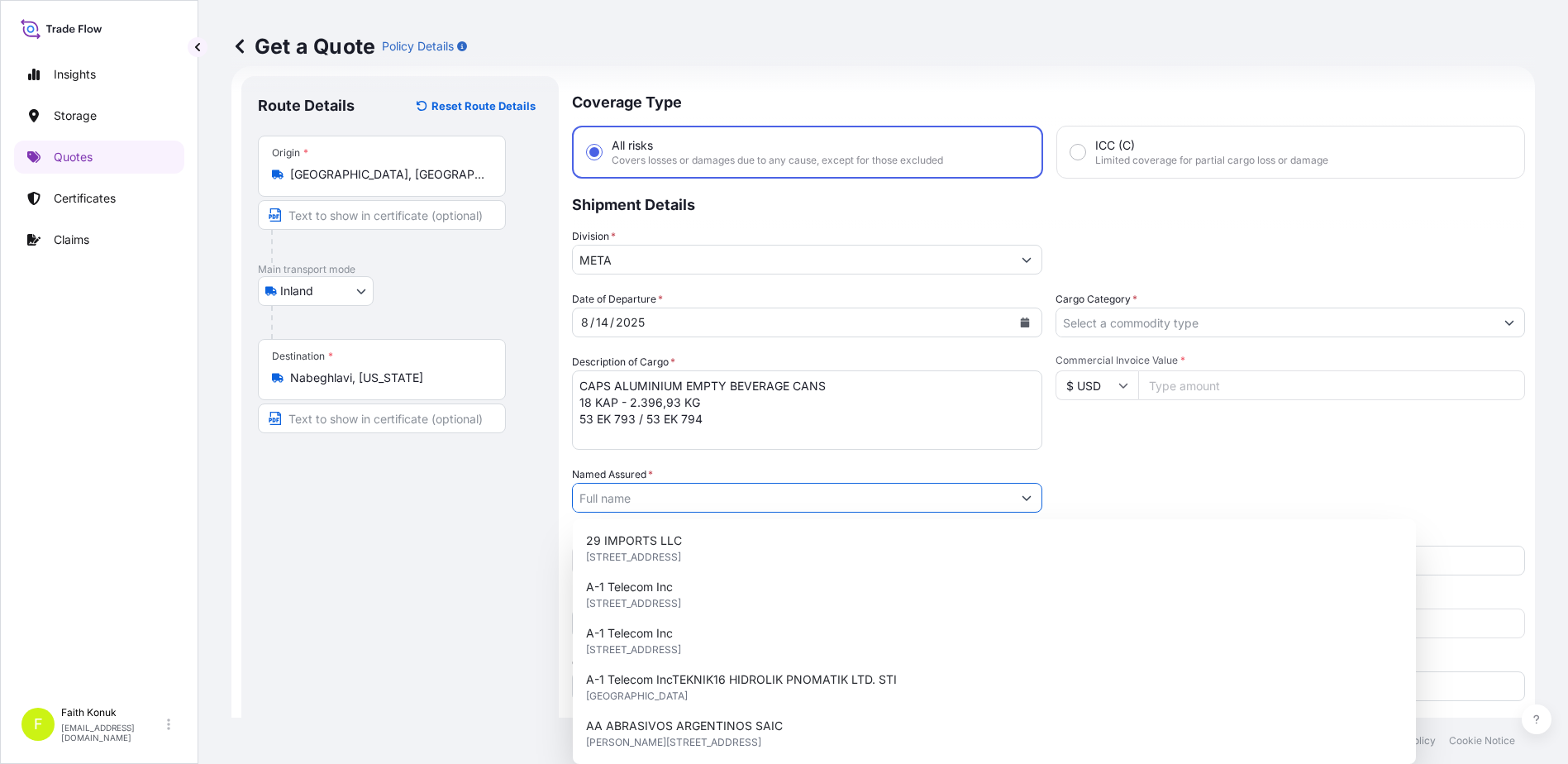
paste input "Ball Beverage Turkey Paketleme A.S."
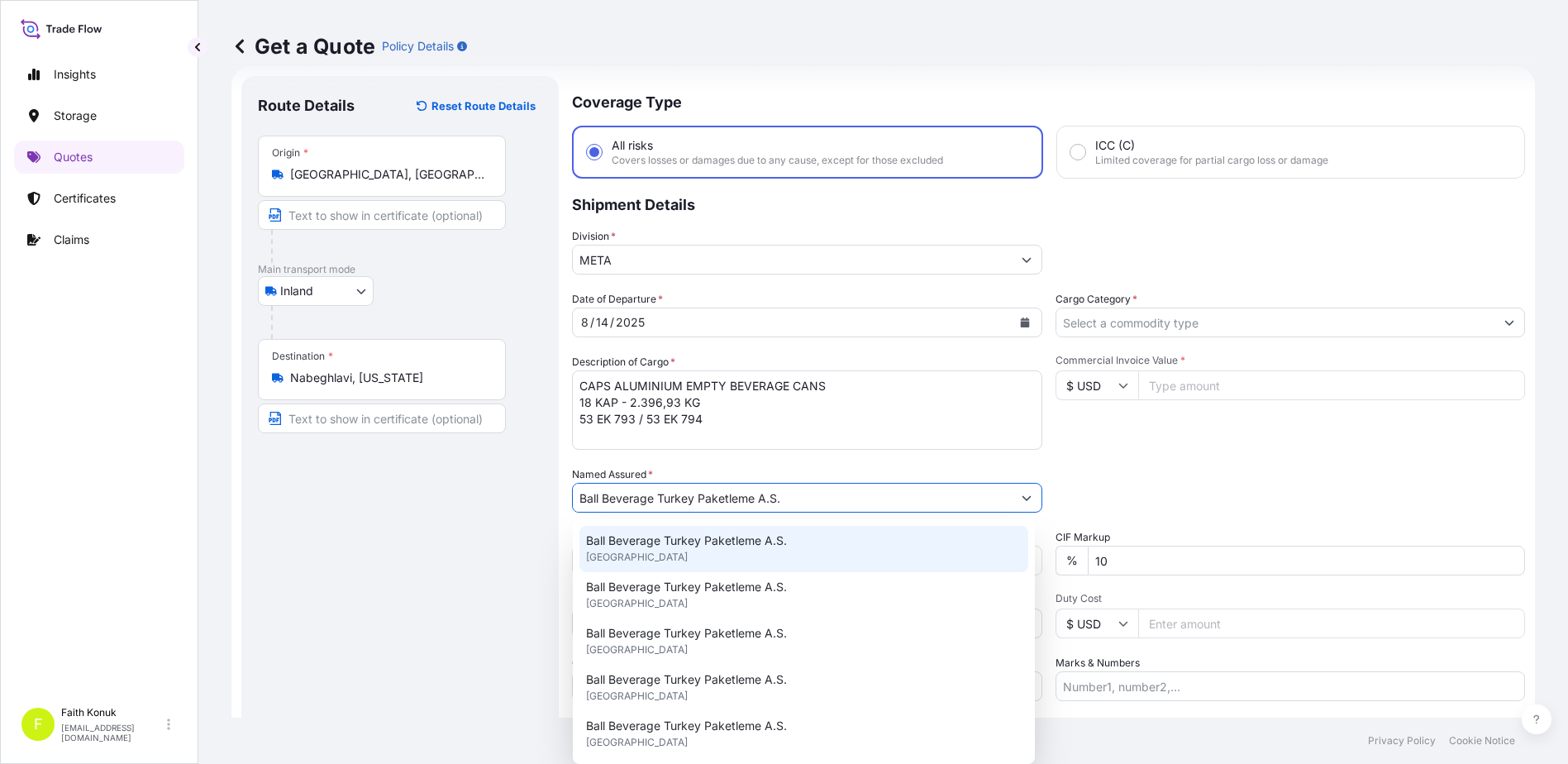
click at [637, 543] on span "Ball Beverage Turkey Paketleme A.S." at bounding box center [687, 540] width 201 height 17
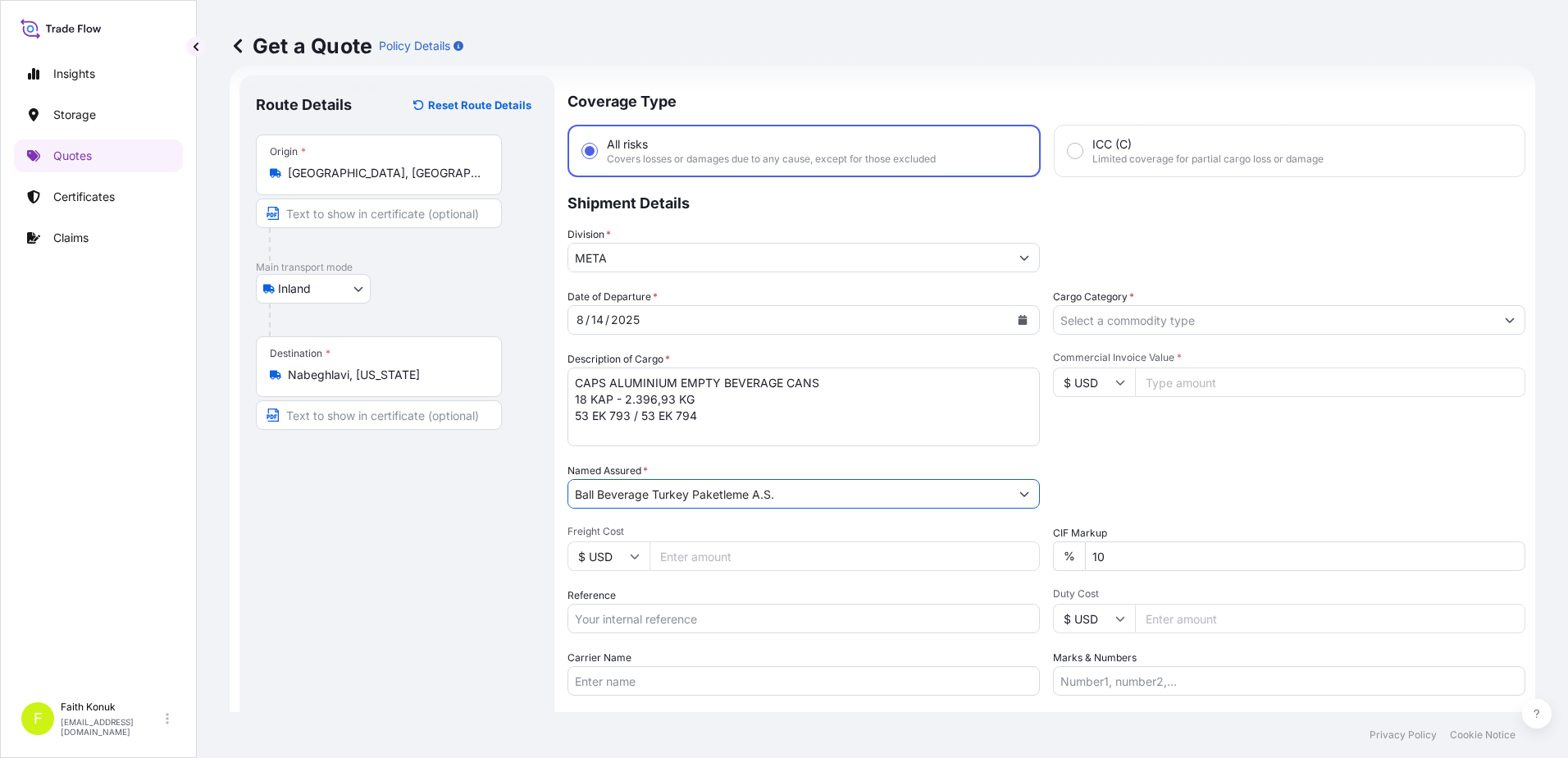
type input "Ball Beverage Turkey Paketleme A.S."
click at [735, 468] on div "Named Assured * Ball Beverage Turkey Paketleme A.S." at bounding box center [804, 485] width 472 height 46
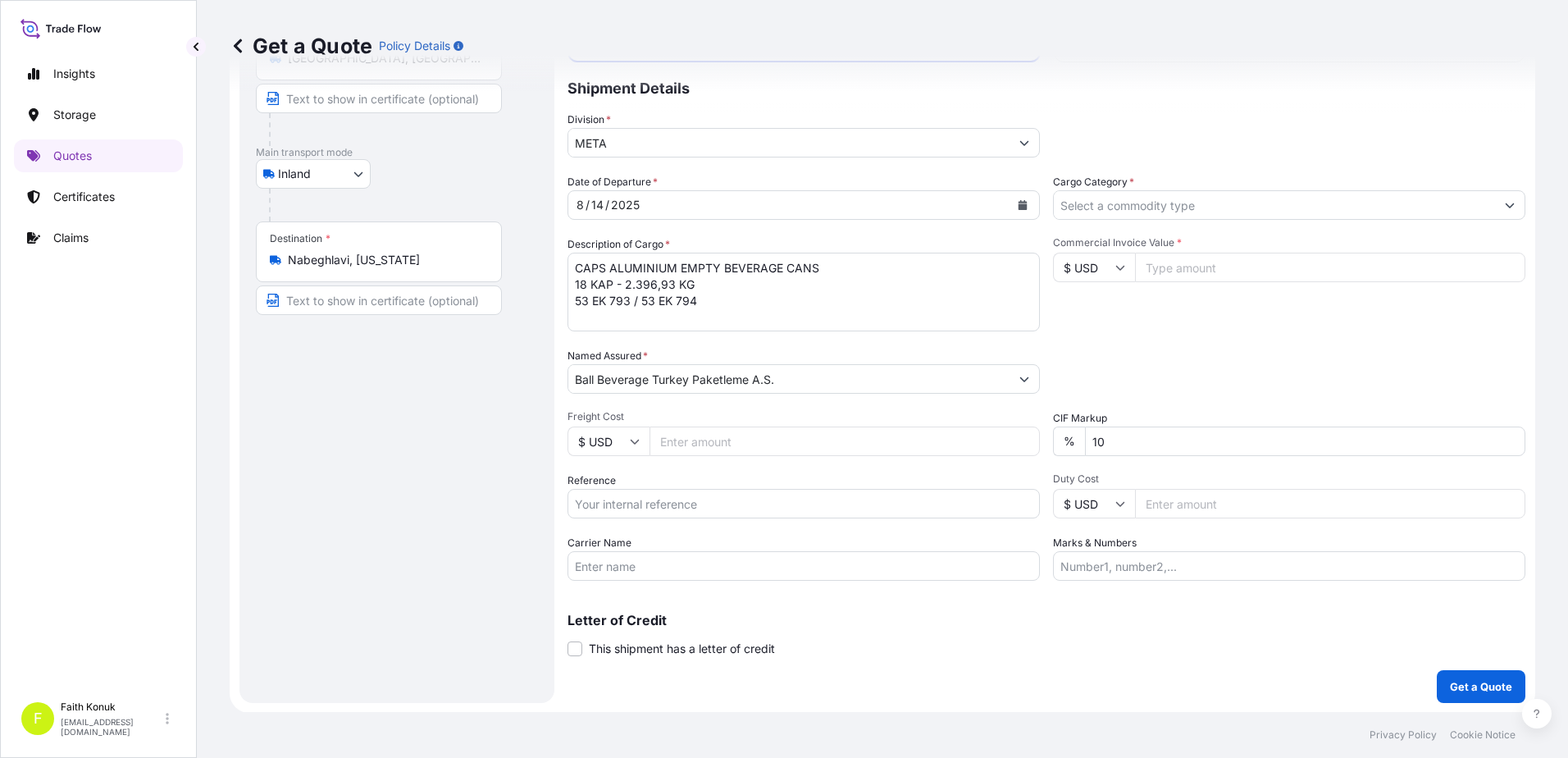
scroll to position [142, 0]
click at [613, 509] on input "Reference" at bounding box center [804, 502] width 472 height 30
paste input "2201771674"
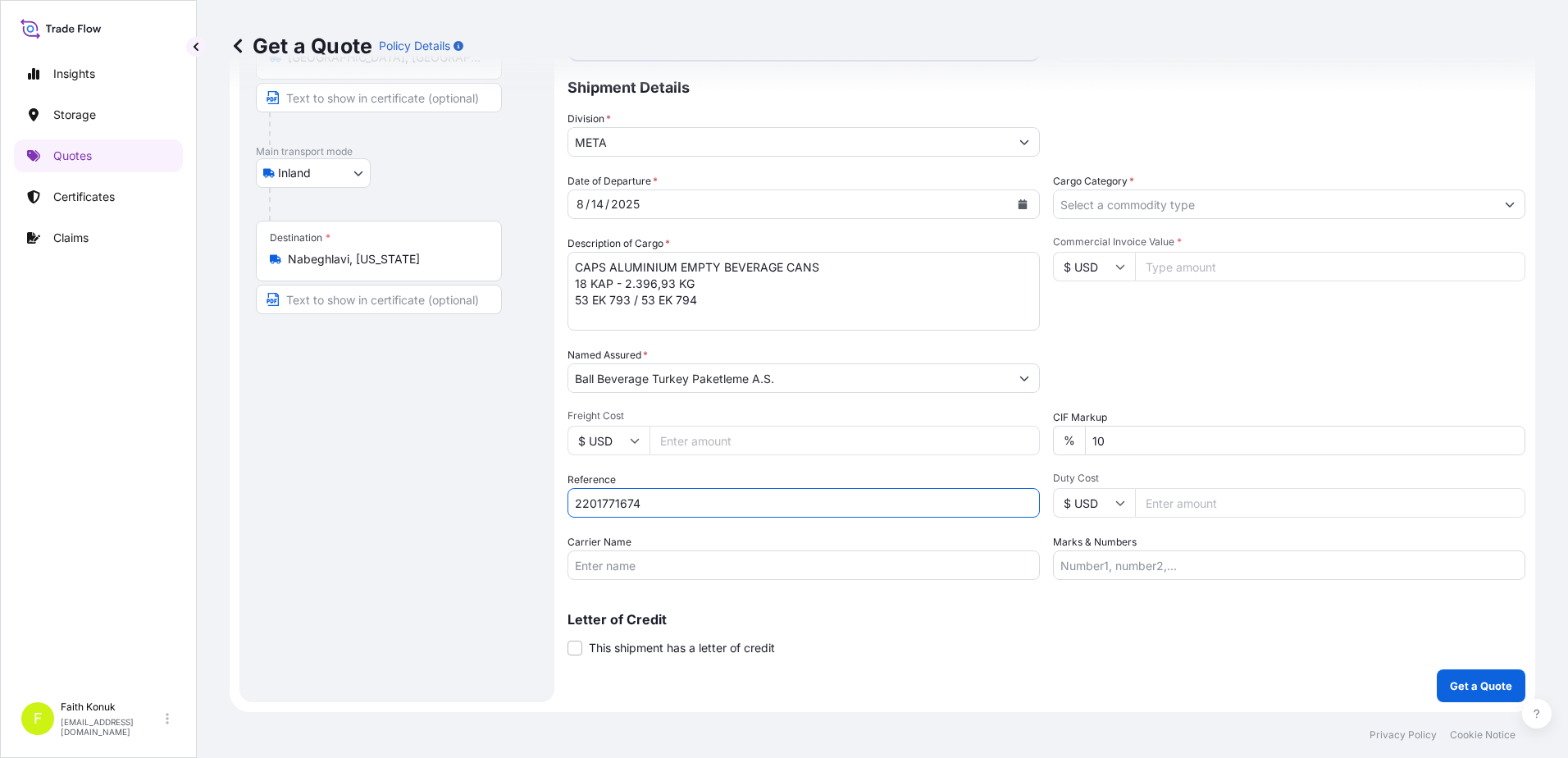
type input "2201771674"
click at [607, 581] on div "Coverage Type All risks Covers losses or damages due to any cause, except for t…" at bounding box center [1047, 331] width 958 height 742
click at [613, 568] on input "Carrier Name" at bounding box center [804, 565] width 472 height 30
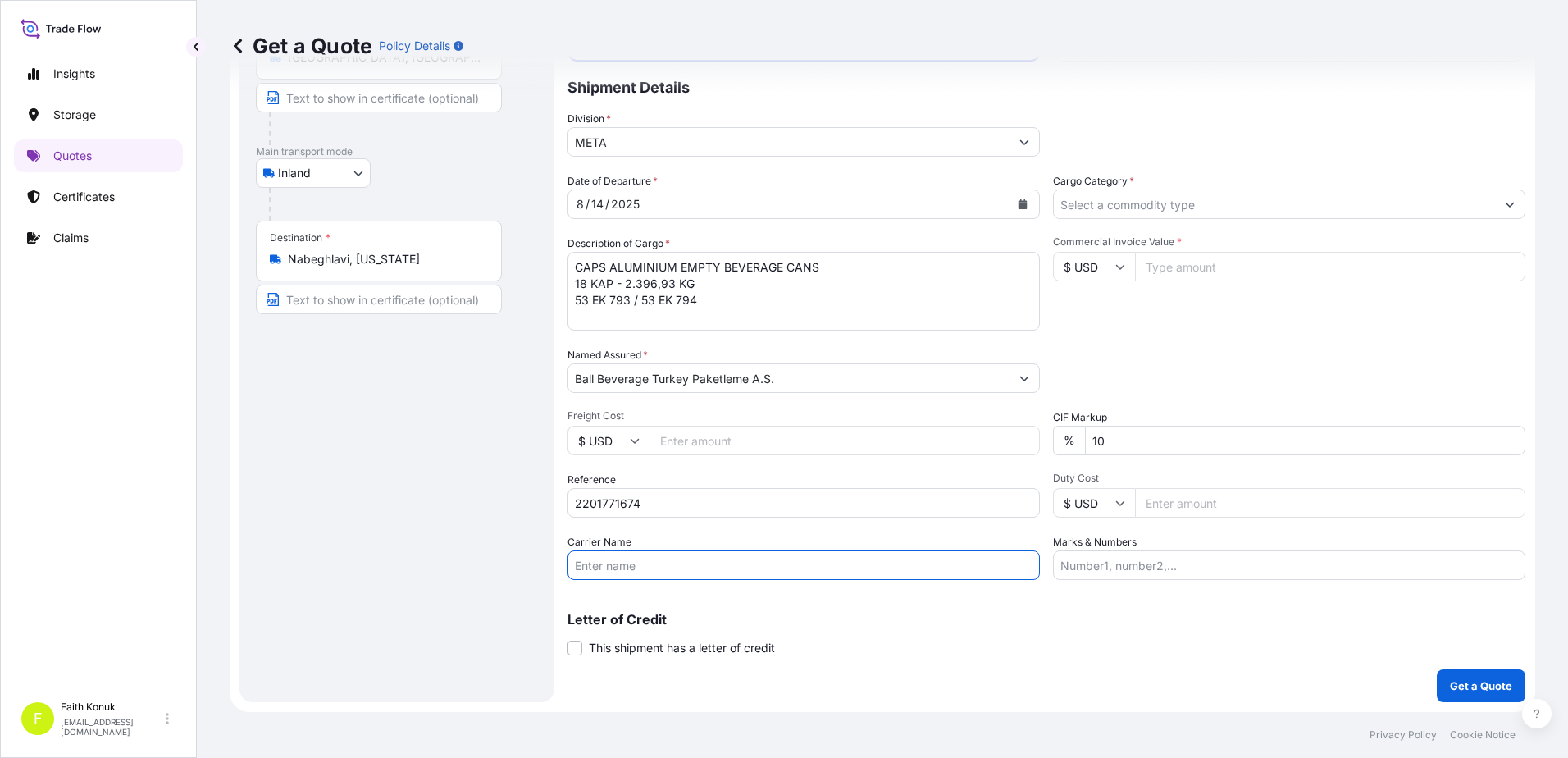
paste input "53 EK 793 / 53 EK 794"
type input "53 EK 793 / 53 EK 794"
click at [658, 595] on div "Letter of Credit This shipment has a letter of credit Letter of credit * Letter…" at bounding box center [1047, 625] width 958 height 63
click at [1101, 201] on input "Cargo Category *" at bounding box center [1275, 204] width 442 height 30
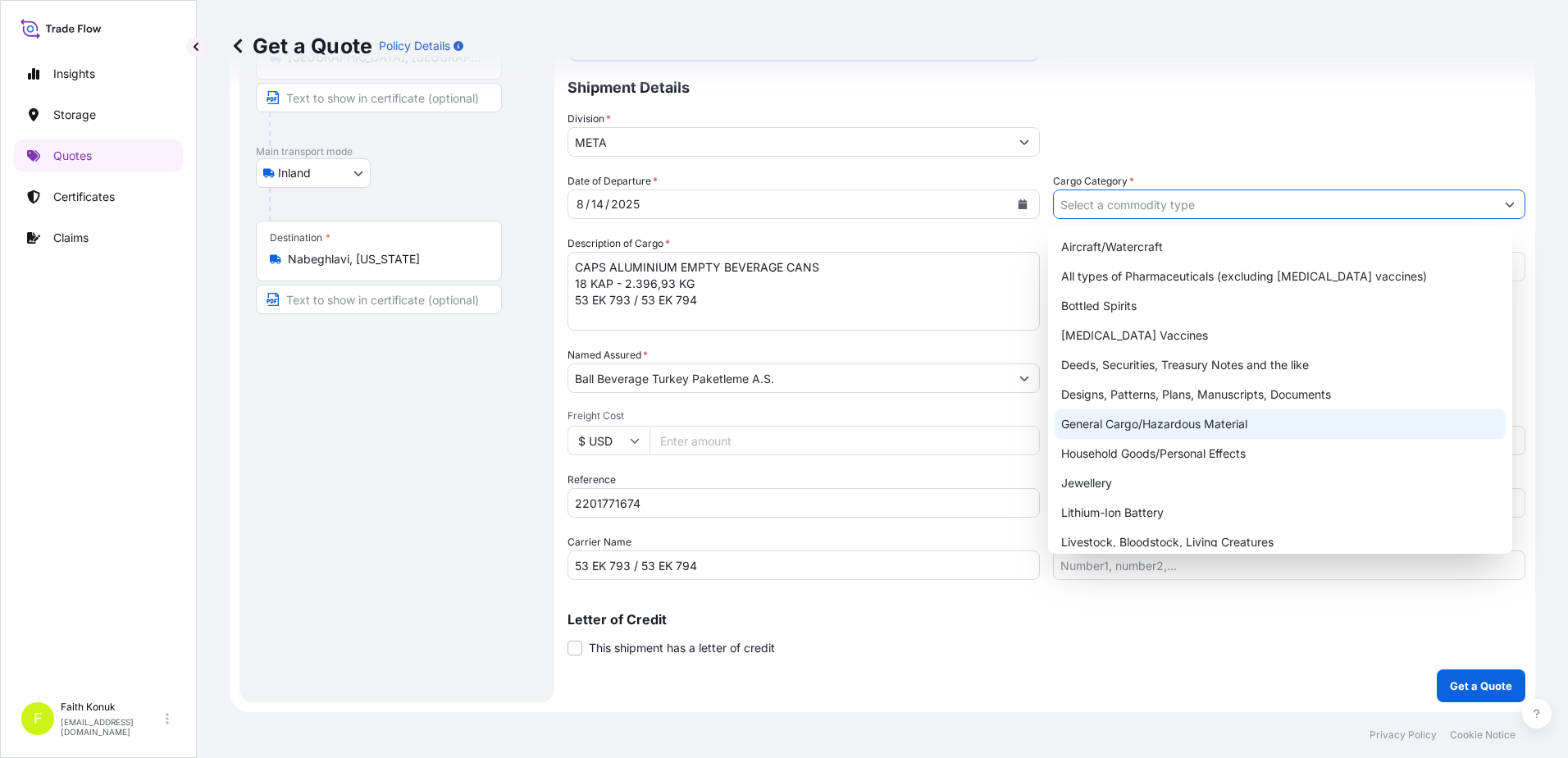
click at [1097, 421] on div "General Cargo/Hazardous Material" at bounding box center [1281, 424] width 452 height 30
type input "General Cargo/Hazardous Material"
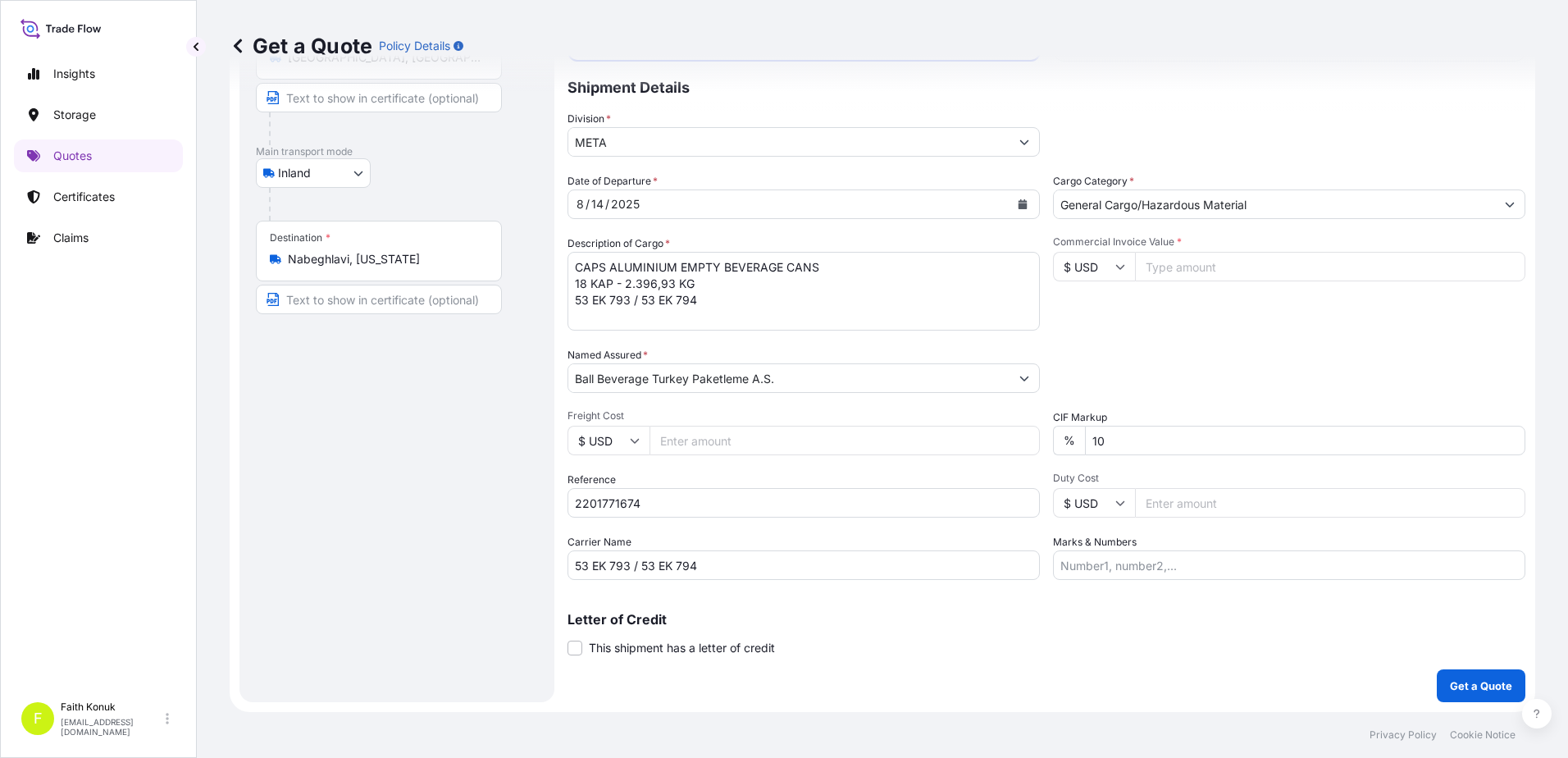
click at [1146, 317] on div "Commercial Invoice Value * $ USD" at bounding box center [1289, 283] width 472 height 95
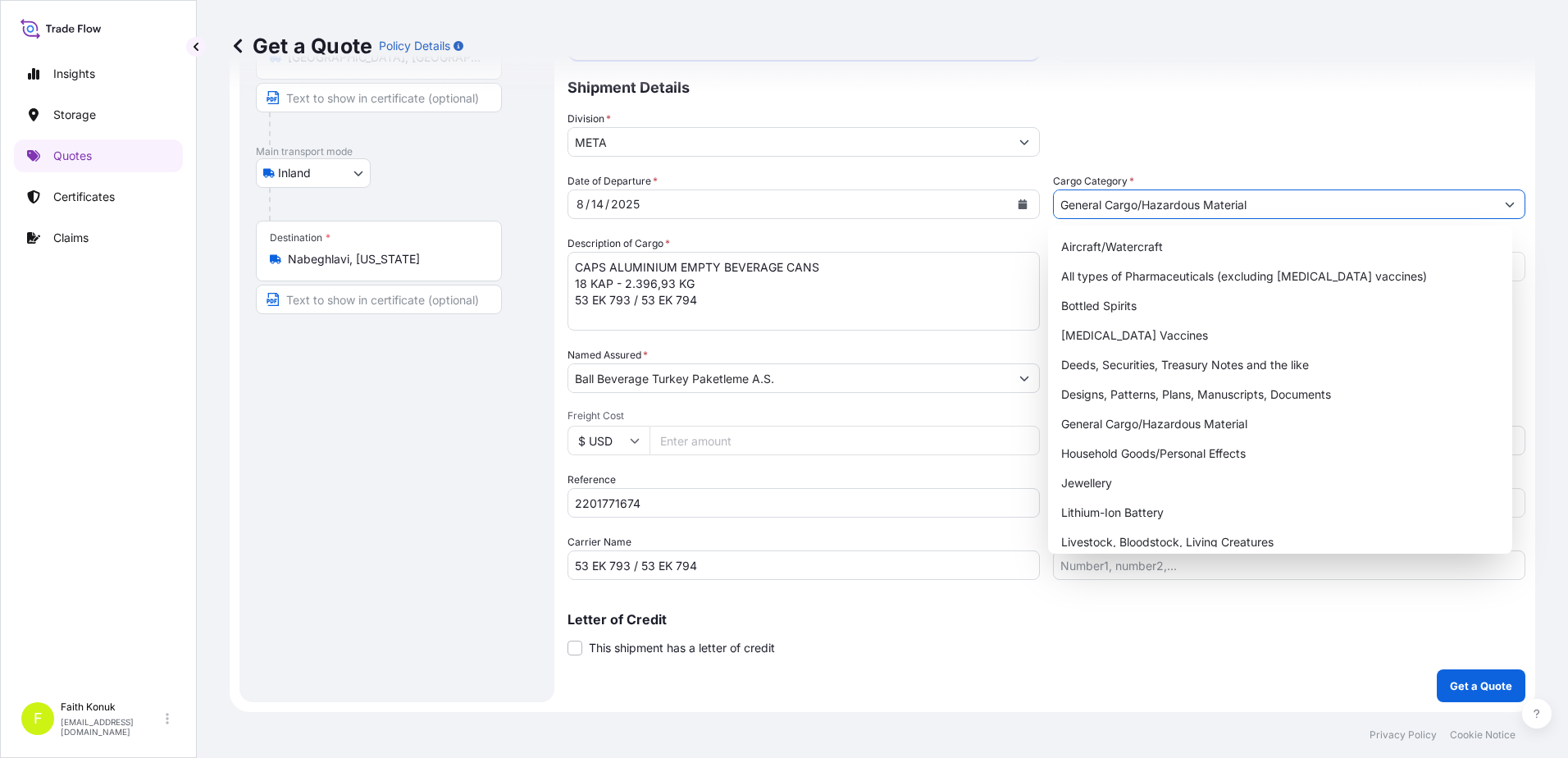
click at [1129, 213] on input "General Cargo/Hazardous Material" at bounding box center [1275, 204] width 442 height 30
click at [1113, 422] on div "General Cargo/Hazardous Material" at bounding box center [1281, 424] width 452 height 30
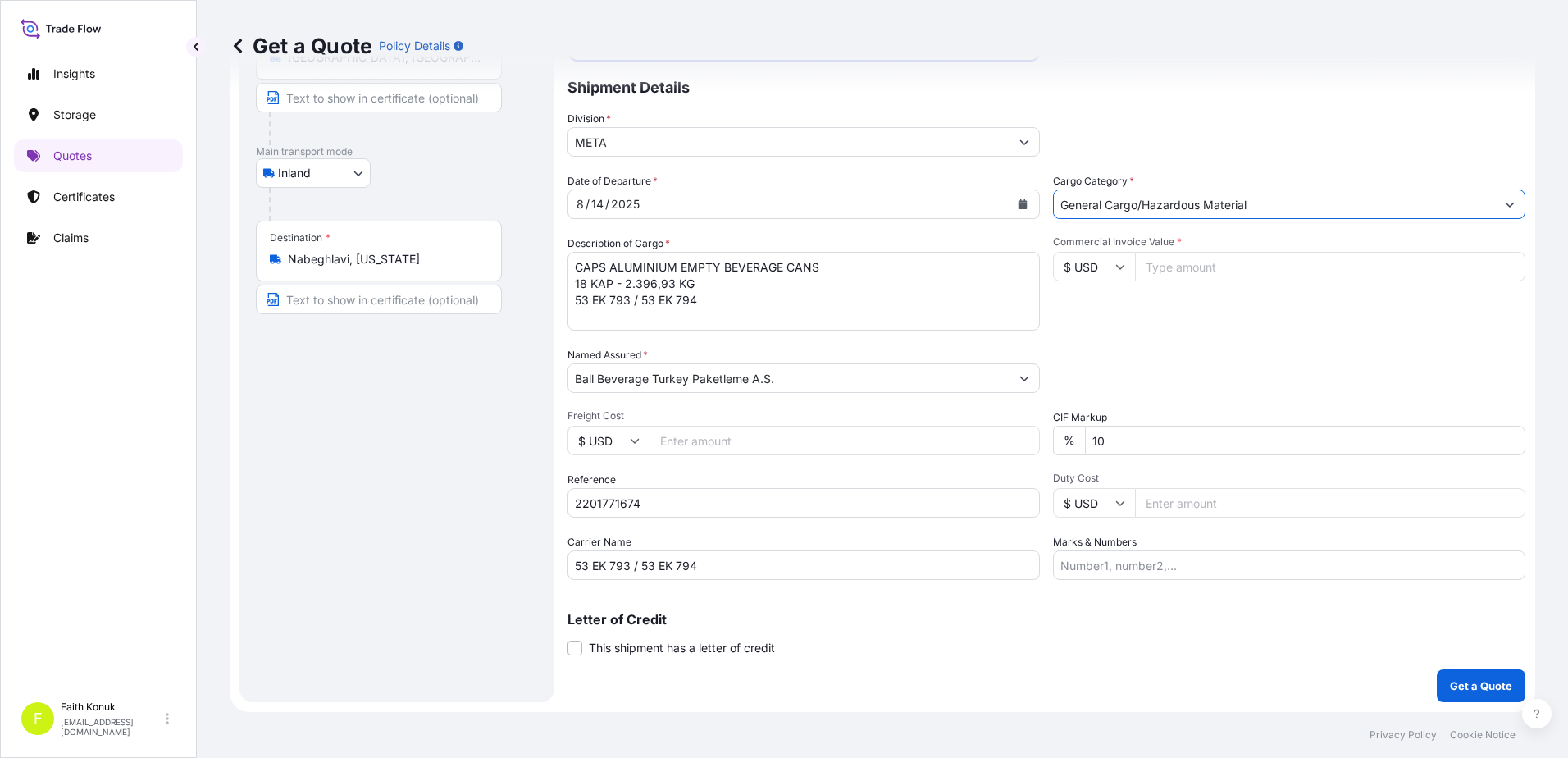
click at [1124, 352] on div "Packing Category Type to search a container mode Please select a primary mode o…" at bounding box center [1289, 370] width 472 height 46
click at [1115, 270] on icon at bounding box center [1120, 266] width 10 height 10
click at [1119, 264] on icon at bounding box center [1120, 266] width 10 height 10
click at [1098, 315] on div "€ EUR" at bounding box center [1088, 311] width 69 height 31
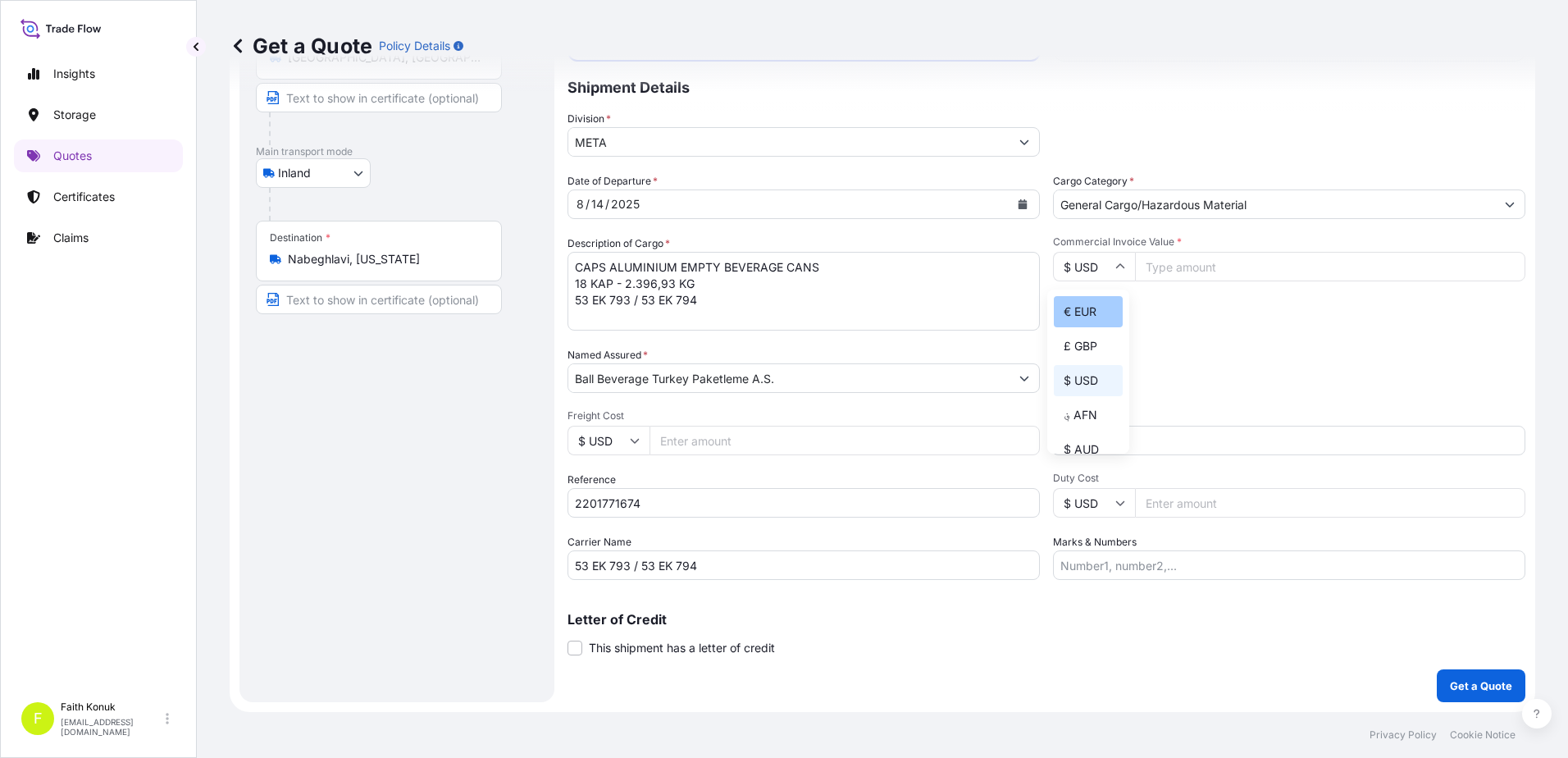
type input "€ EUR"
click at [1181, 272] on input "Commercial Invoice Value *" at bounding box center [1330, 267] width 390 height 30
type input "12148.62"
click at [1148, 371] on div "Packing Category Type to search a container mode Please select a primary mode o…" at bounding box center [1289, 370] width 472 height 46
drag, startPoint x: 1140, startPoint y: 439, endPoint x: 1002, endPoint y: 405, distance: 142.1
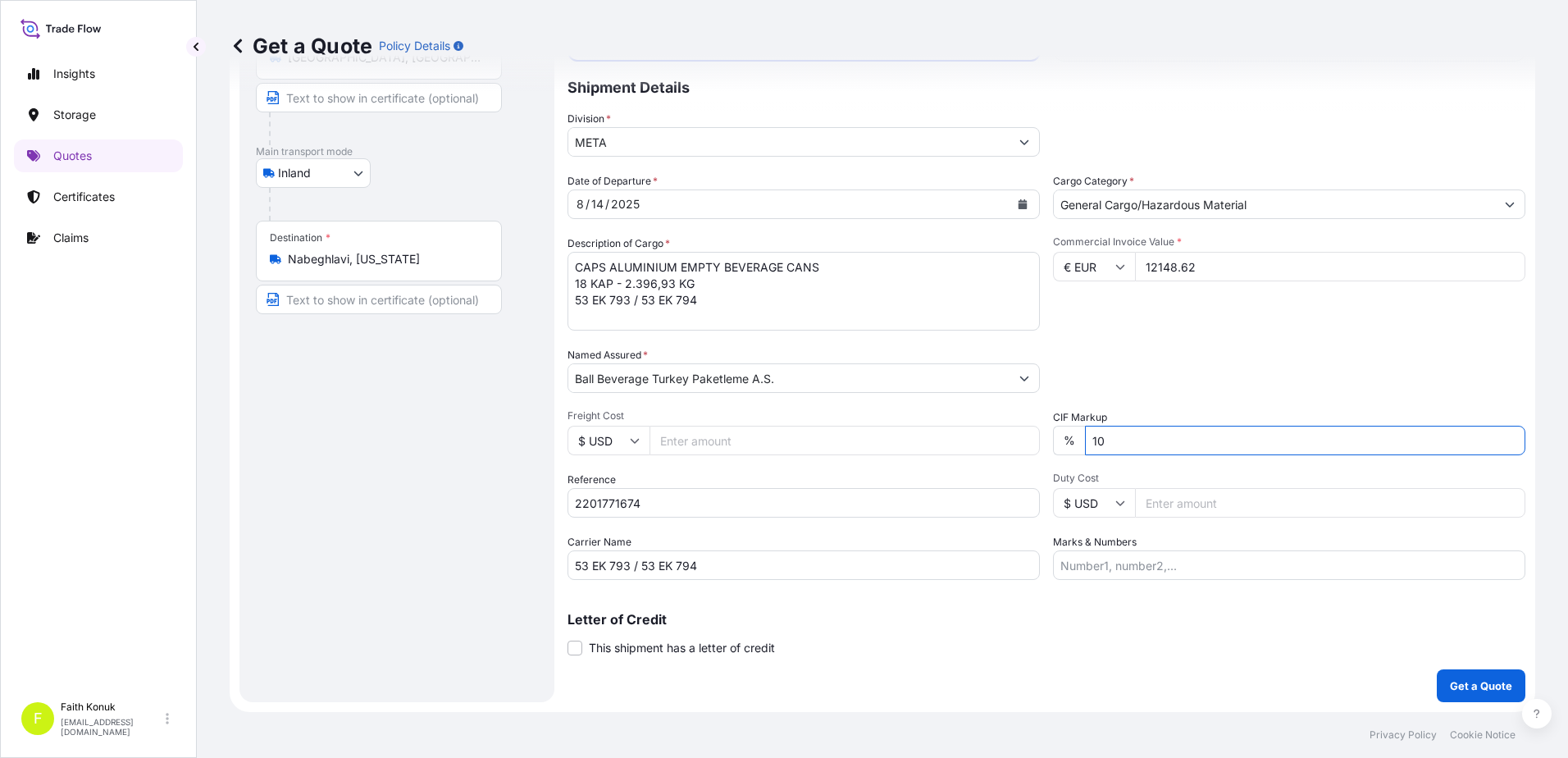
click at [1002, 405] on div "Date of Departure * [DATE] Cargo Category * General Cargo/Hazardous Material De…" at bounding box center [1047, 376] width 958 height 406
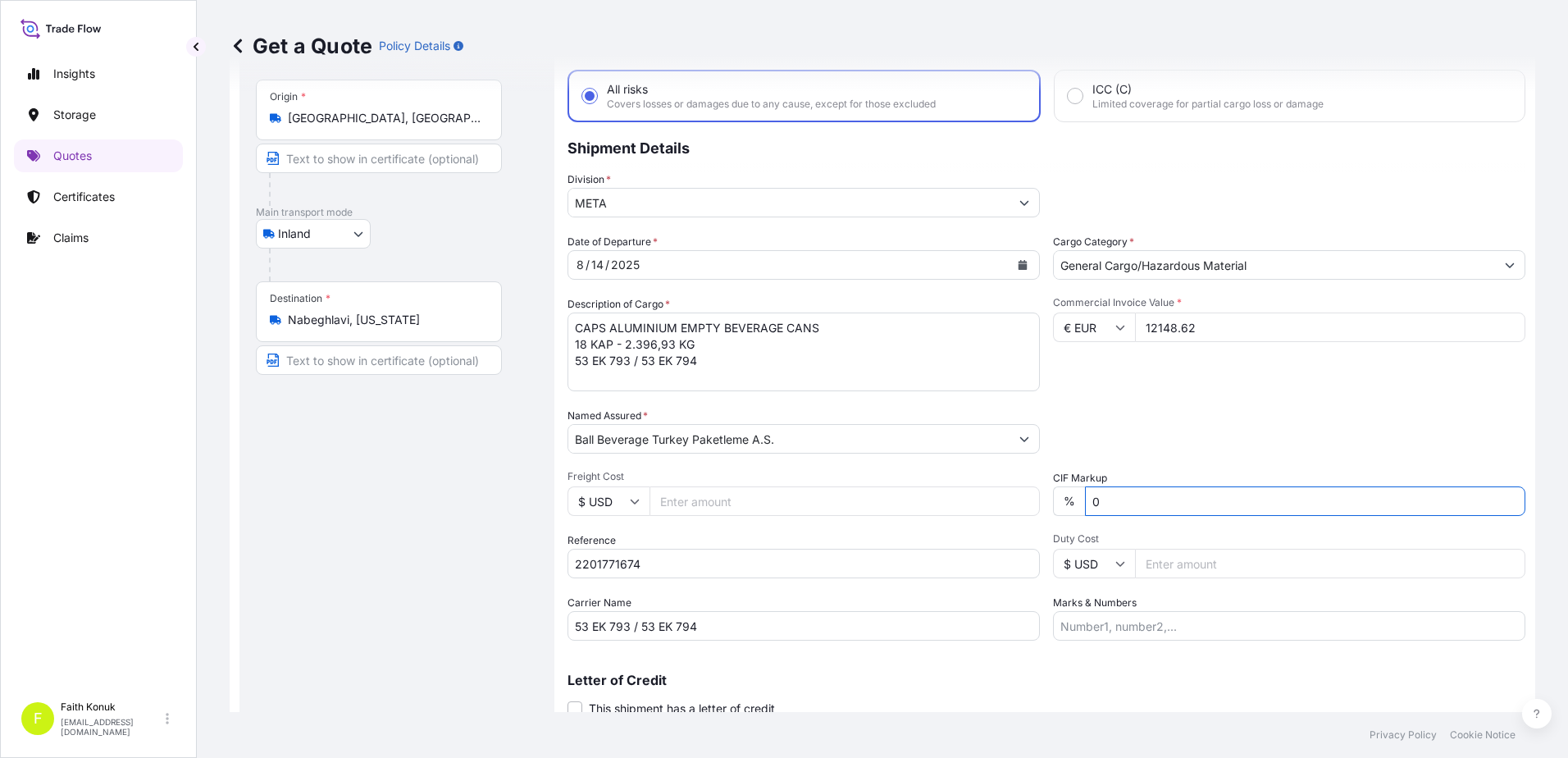
scroll to position [82, 0]
type input "0"
click at [602, 379] on textarea "CAPS ALUMINIUM EMPTY BEVERAGE CANS 18 KAP - 2.396,93 KG 53 EK 793 / 53 EK 794" at bounding box center [804, 351] width 472 height 79
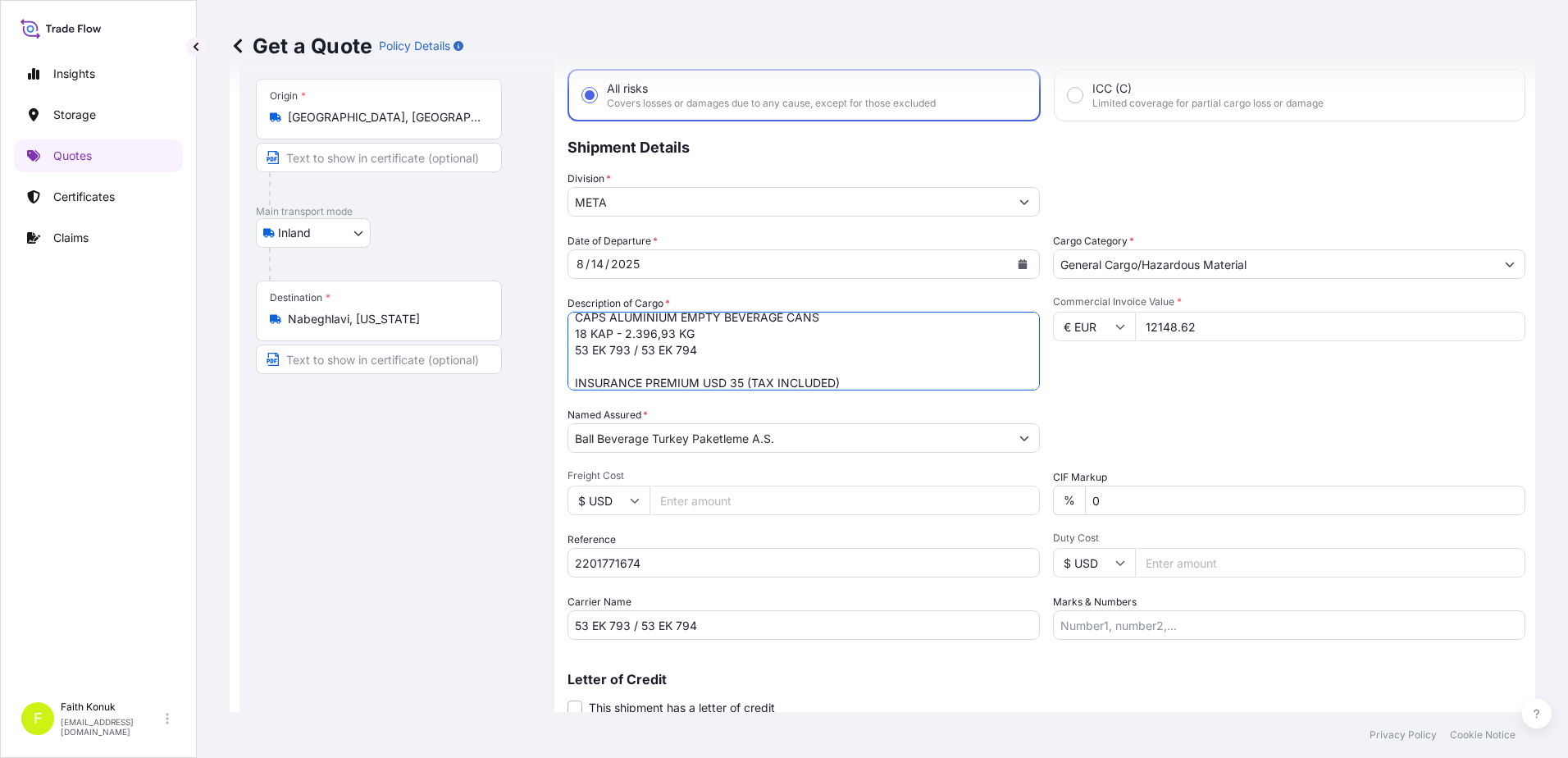
scroll to position [142, 0]
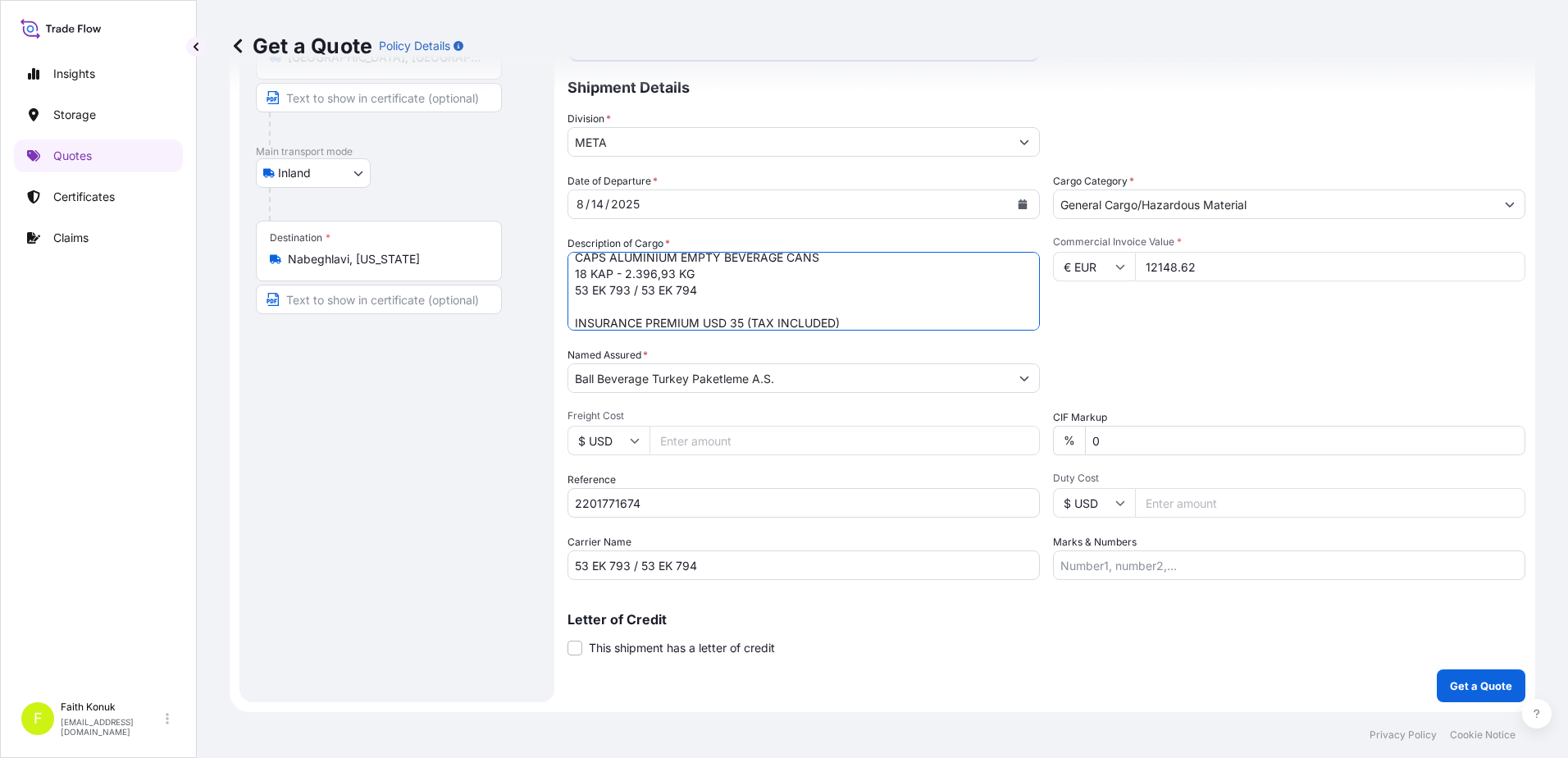
type textarea "CAPS ALUMINIUM EMPTY BEVERAGE CANS 18 KAP - 2.396,93 KG 53 EK 793 / 53 EK 794 I…"
click at [1469, 686] on p "Get a Quote" at bounding box center [1481, 685] width 62 height 17
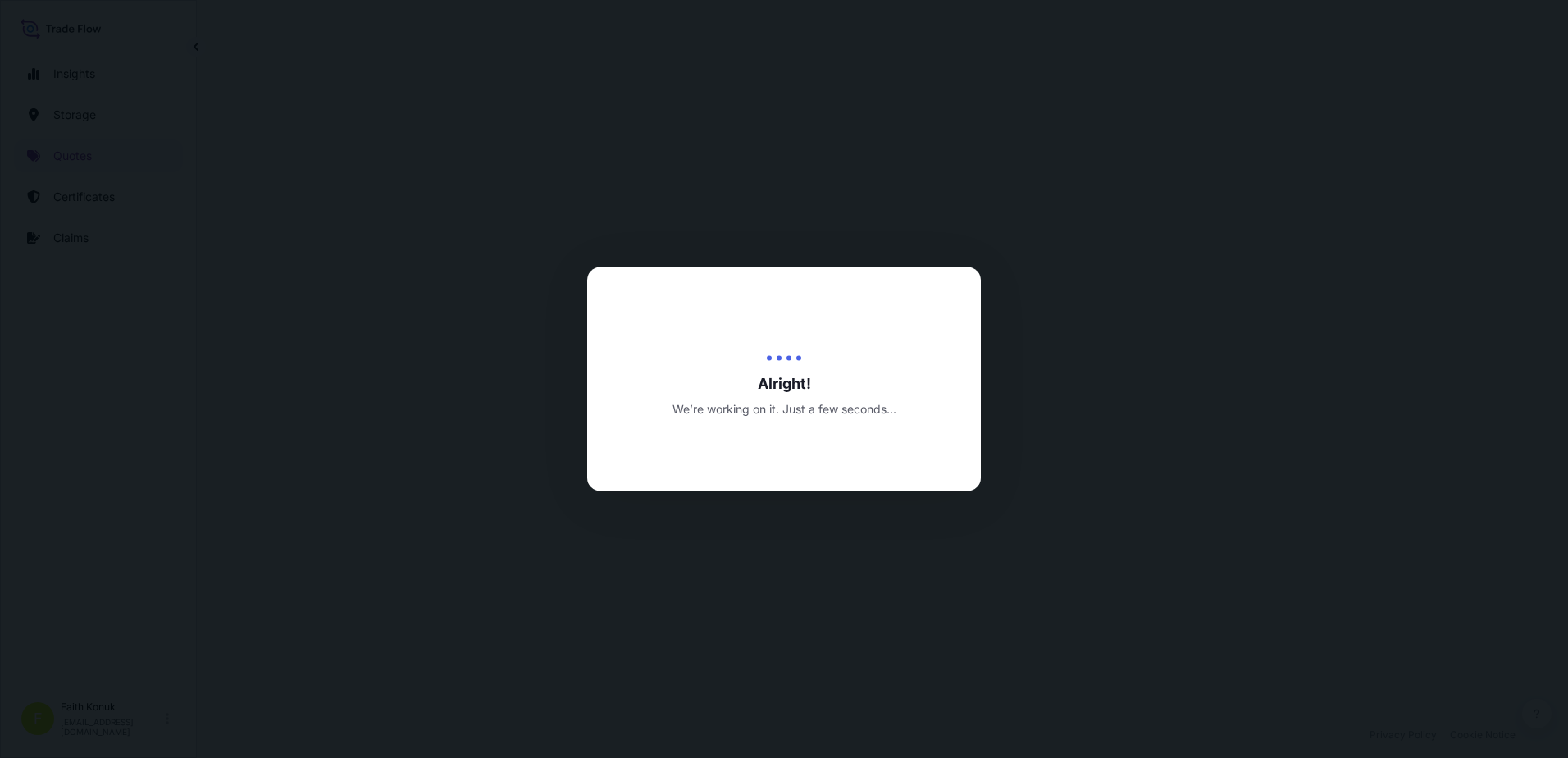
select select "Inland"
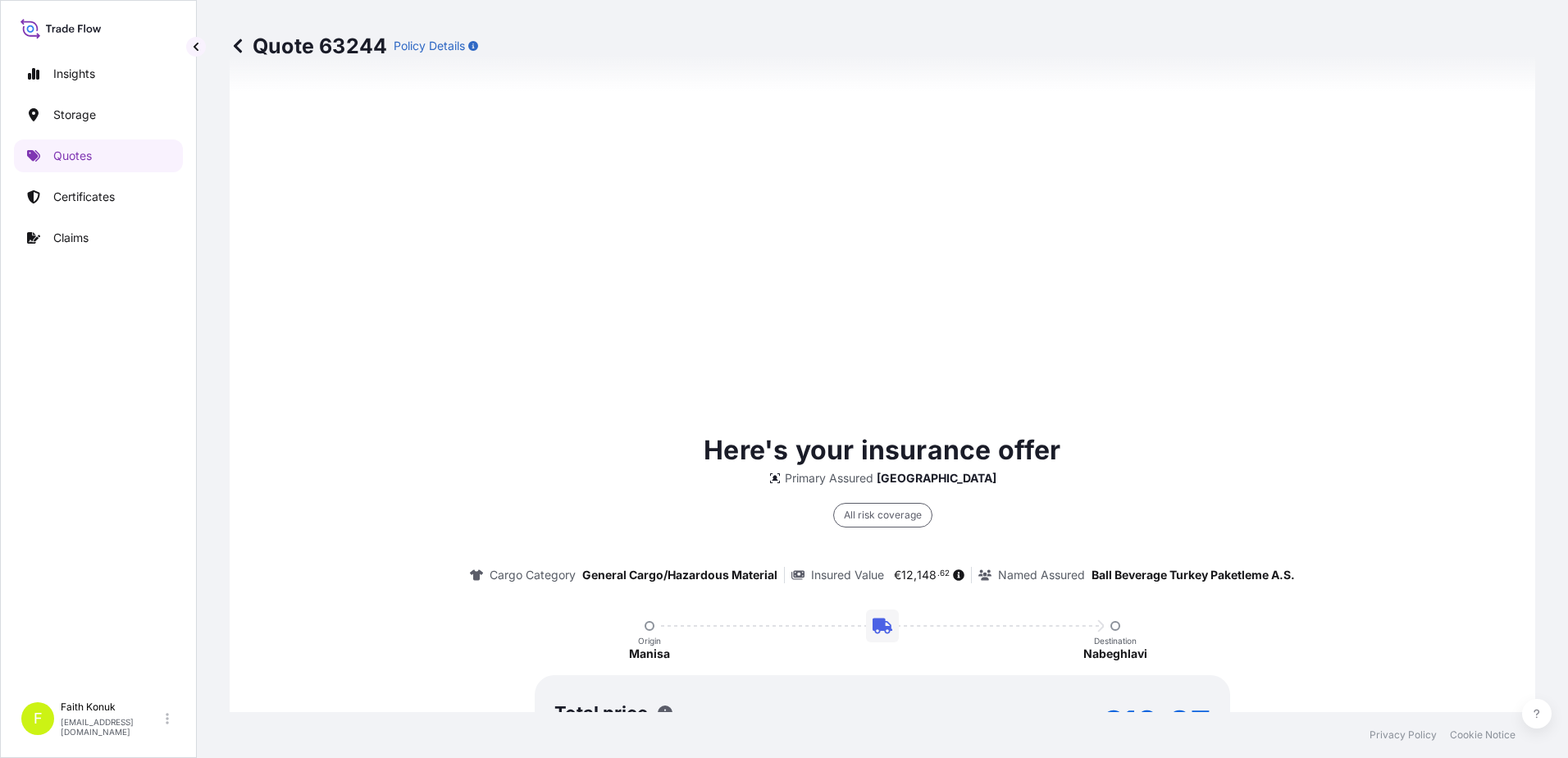
scroll to position [870, 0]
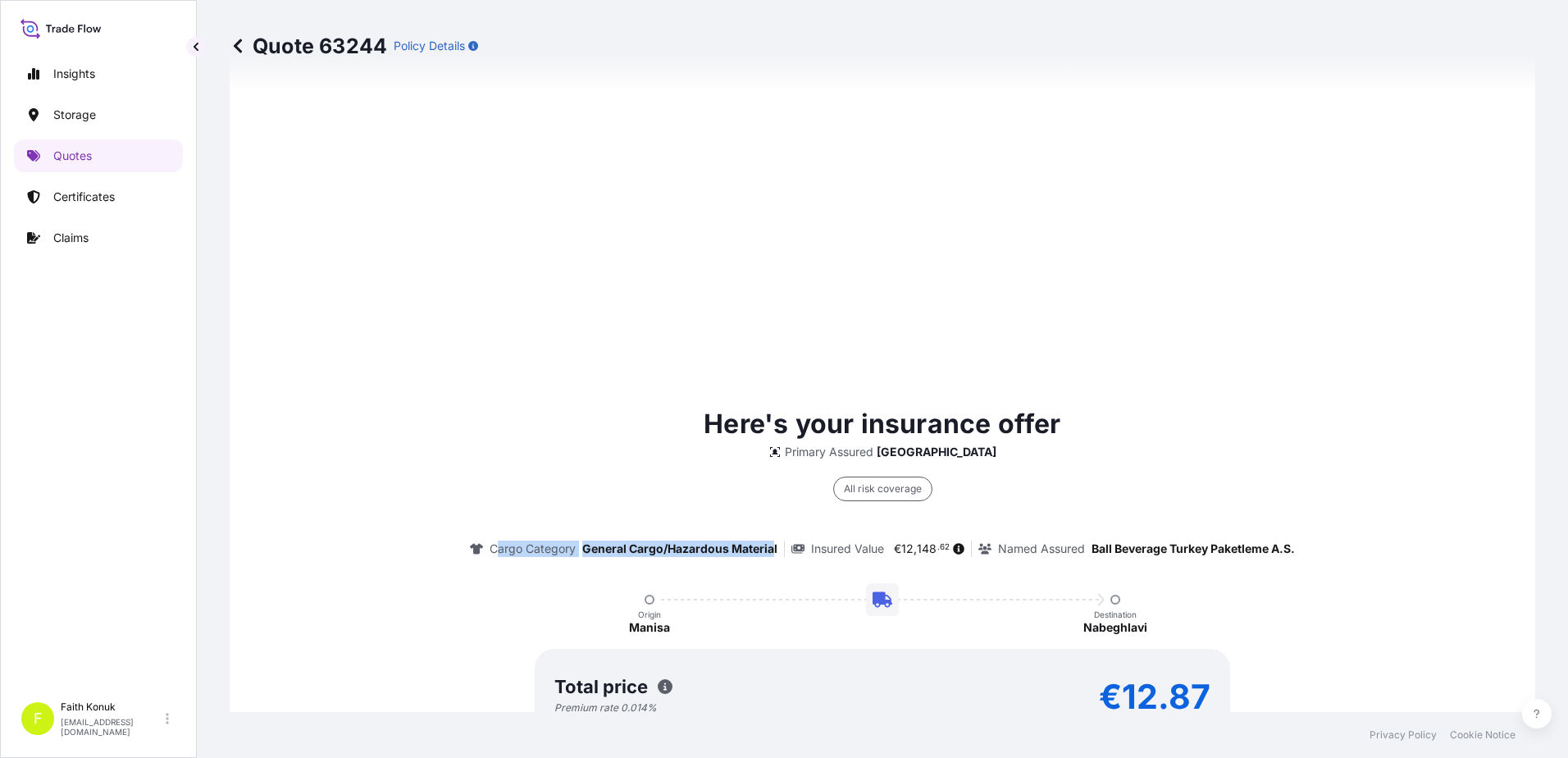
drag, startPoint x: 625, startPoint y: 556, endPoint x: 763, endPoint y: 562, distance: 138.1
click at [763, 562] on div "Here's your insurance offer Primary Assured Turkey All risk coverage Cargo Cate…" at bounding box center [883, 586] width 1260 height 365
drag, startPoint x: 763, startPoint y: 562, endPoint x: 942, endPoint y: 562, distance: 179.0
click at [942, 562] on div "Here's your insurance offer Primary Assured Turkey All risk coverage Cargo Cate…" at bounding box center [883, 586] width 1260 height 365
drag, startPoint x: 942, startPoint y: 562, endPoint x: 911, endPoint y: 554, distance: 32.0
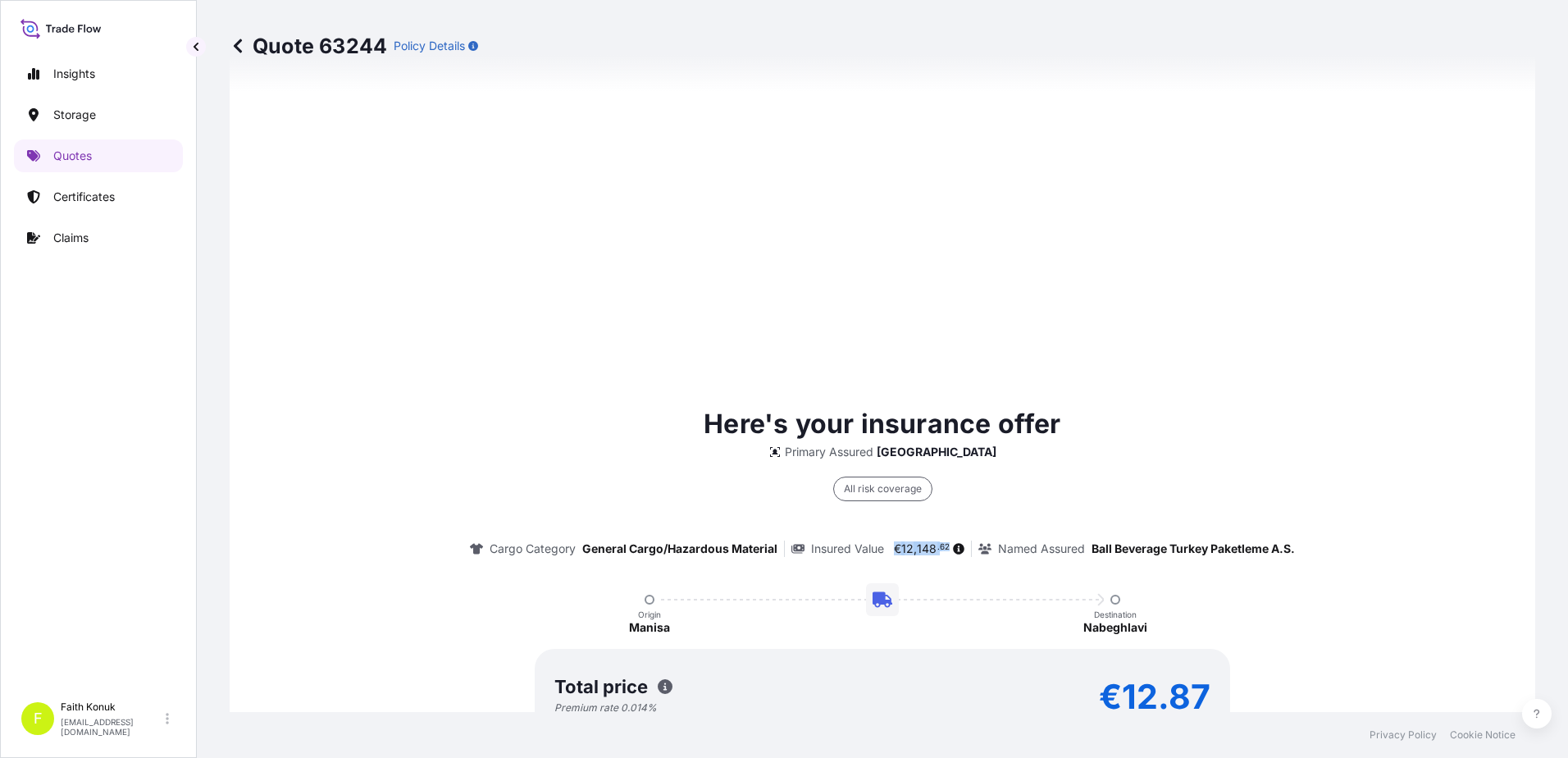
click at [917, 554] on span "148" at bounding box center [927, 548] width 20 height 11
click at [901, 549] on span "12" at bounding box center [907, 548] width 12 height 11
drag, startPoint x: 1085, startPoint y: 541, endPoint x: 1306, endPoint y: 546, distance: 221.1
click at [1306, 546] on div "Here's your insurance offer Primary Assured Turkey All risk coverage Cargo Cate…" at bounding box center [883, 586] width 1260 height 365
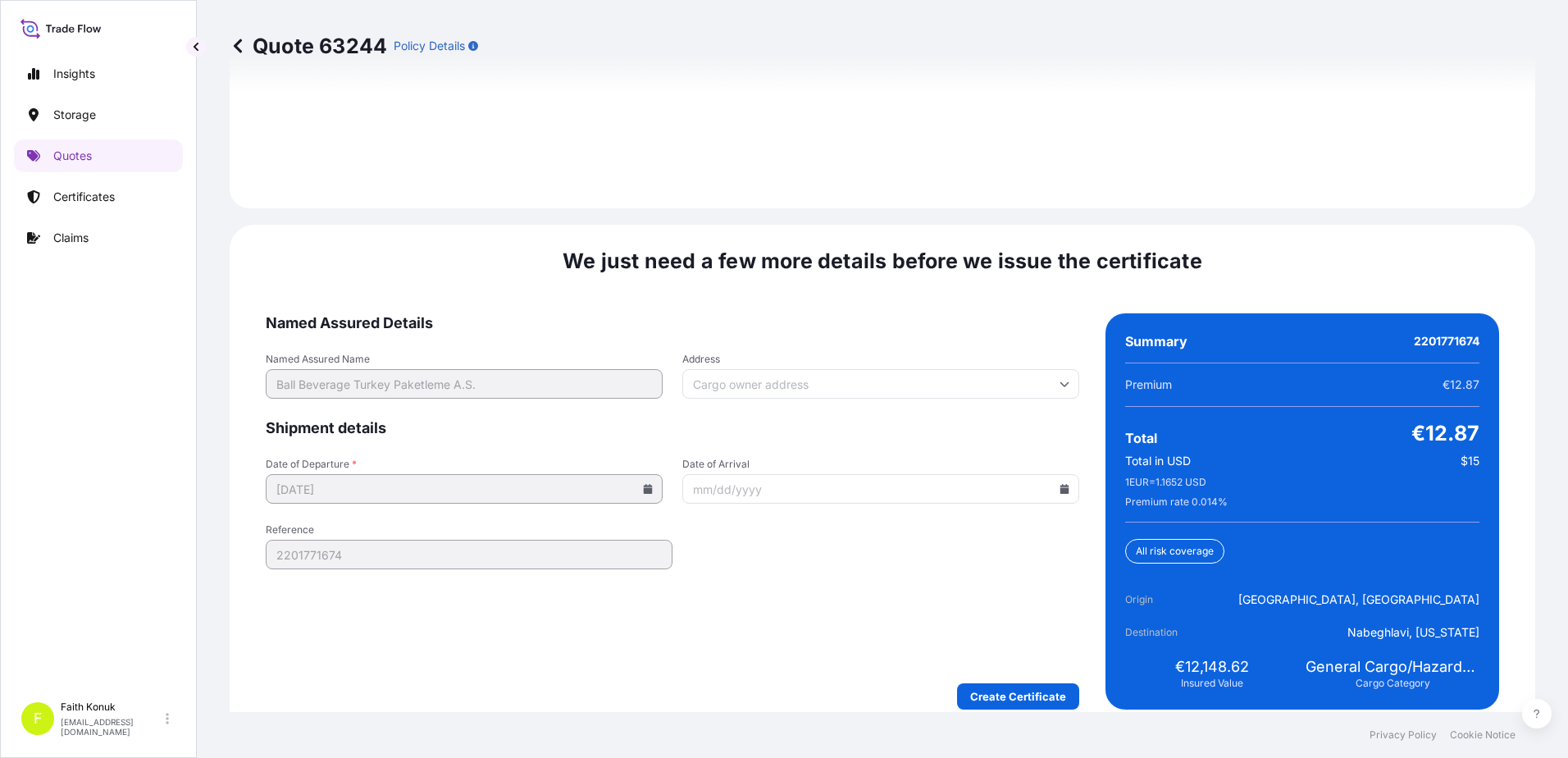
scroll to position [2419, 0]
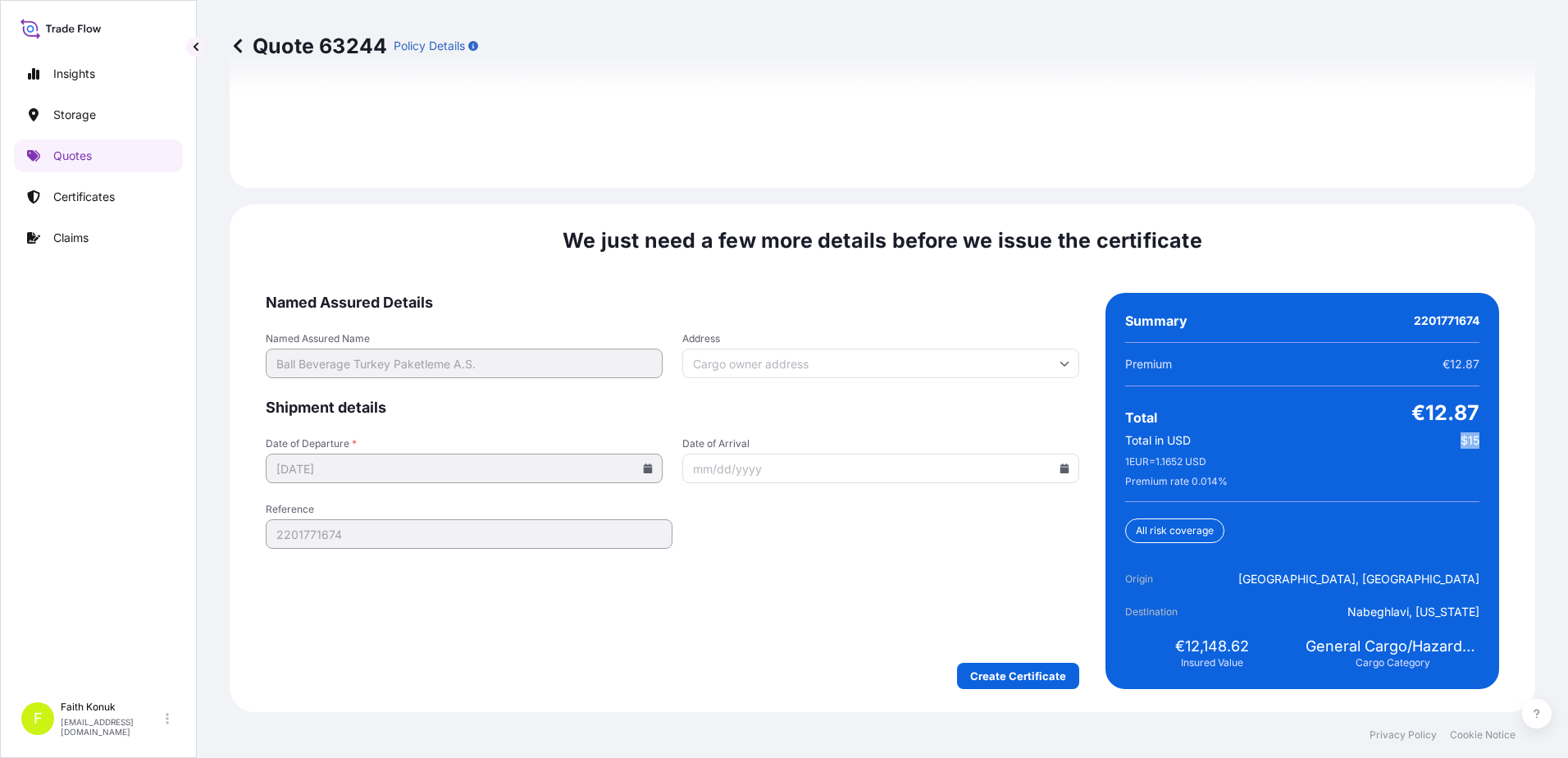
drag, startPoint x: 1442, startPoint y: 438, endPoint x: 1471, endPoint y: 445, distance: 29.8
click at [1471, 445] on div "Summary 2201771674 Premium €12.87 Total €12.87 Total in USD $15 1 EUR = 1.1652 …" at bounding box center [1302, 491] width 394 height 396
click at [1461, 447] on span "$15" at bounding box center [1470, 440] width 19 height 17
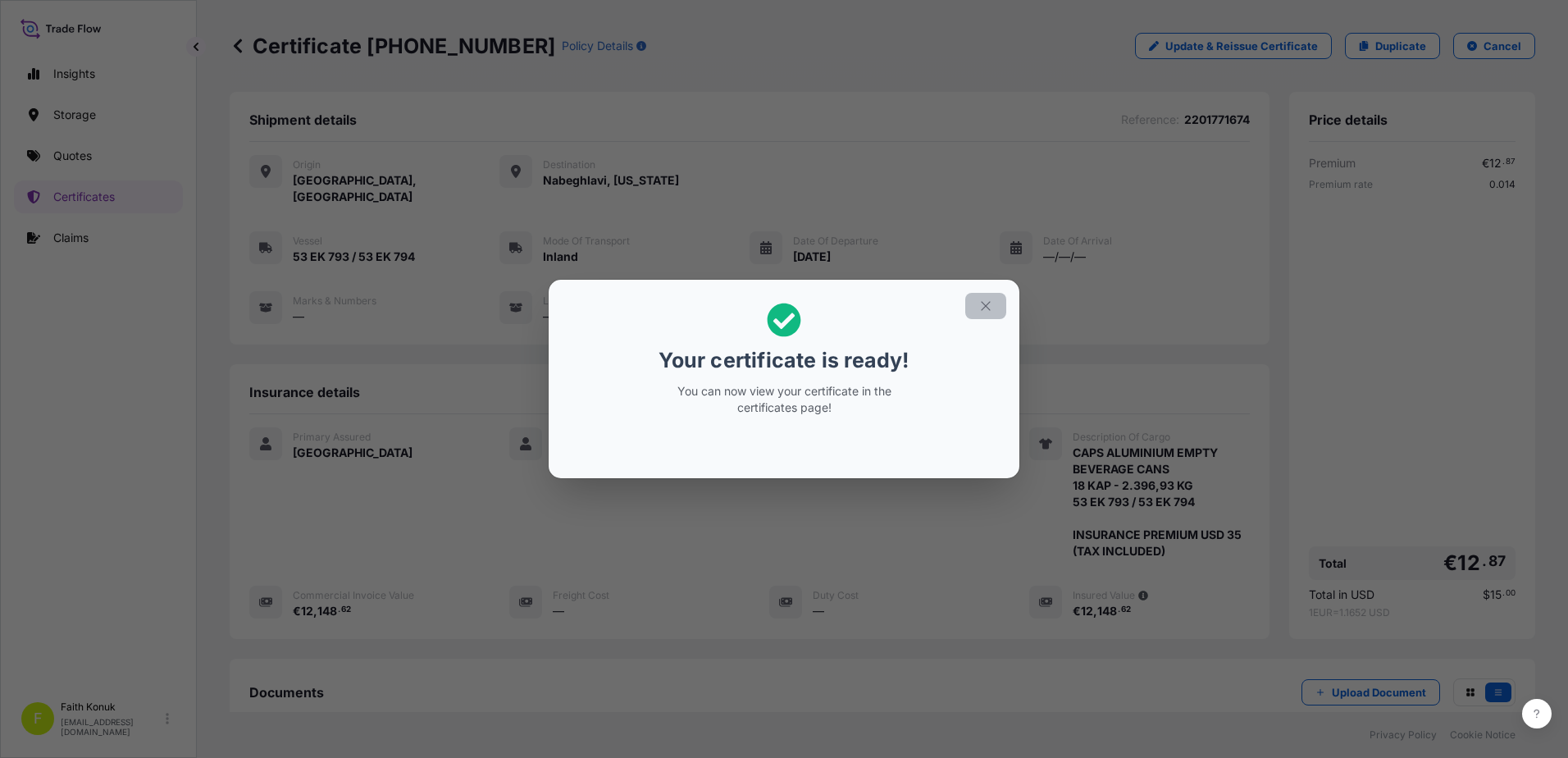
click at [983, 309] on icon "button" at bounding box center [986, 305] width 15 height 15
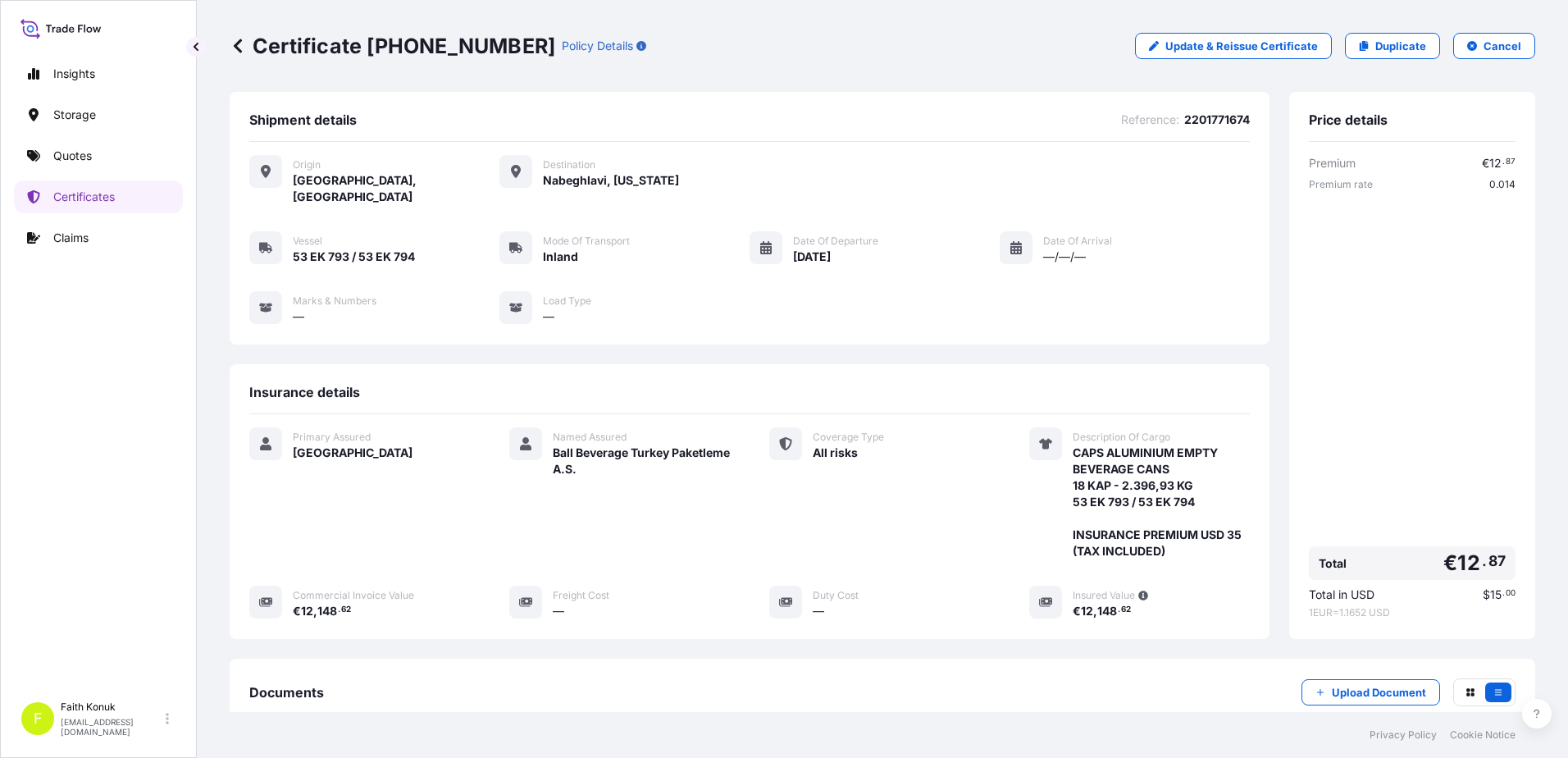
scroll to position [186, 0]
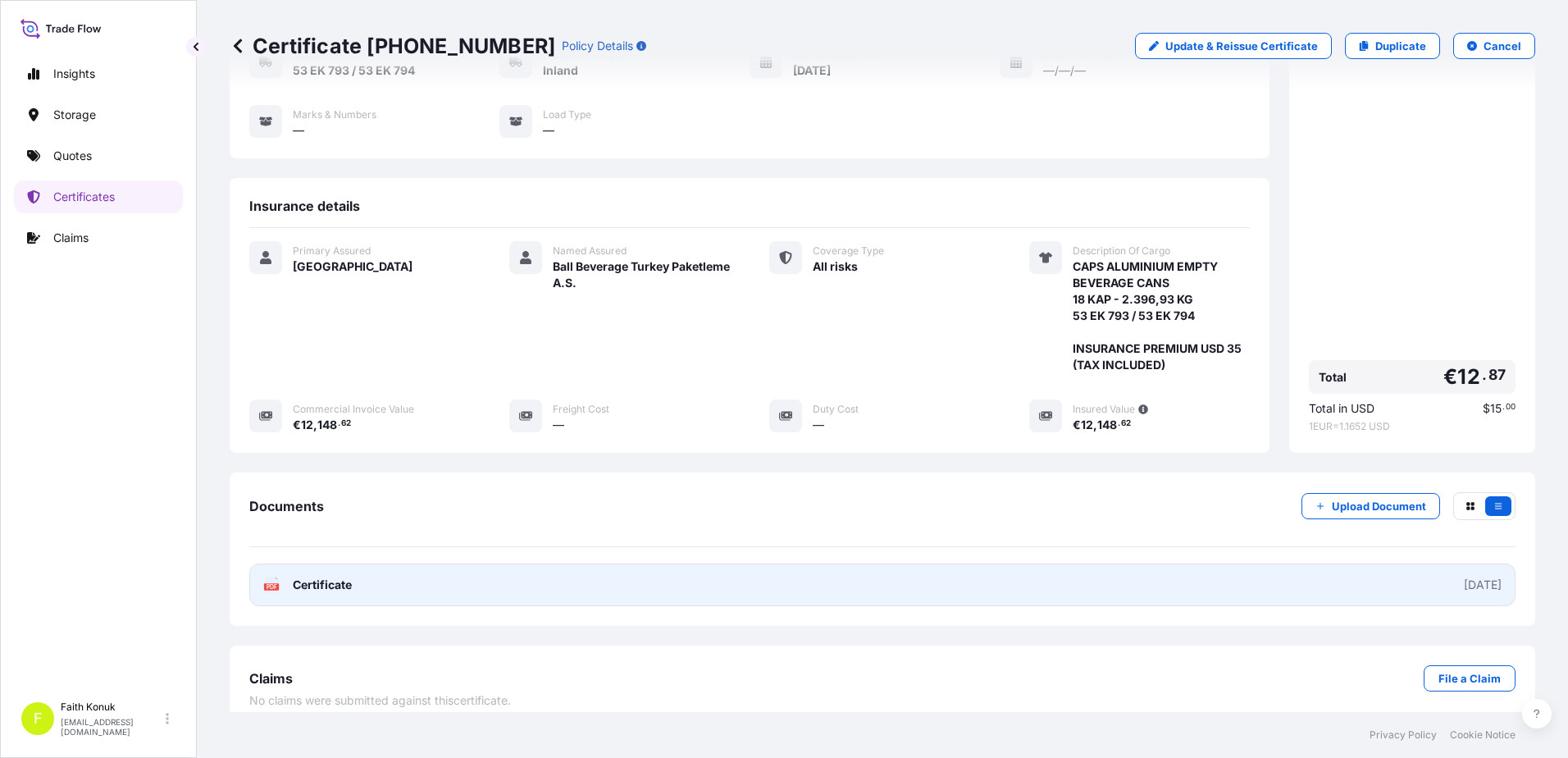
click at [327, 577] on span "Certificate" at bounding box center [323, 584] width 59 height 17
